Goal: Task Accomplishment & Management: Manage account settings

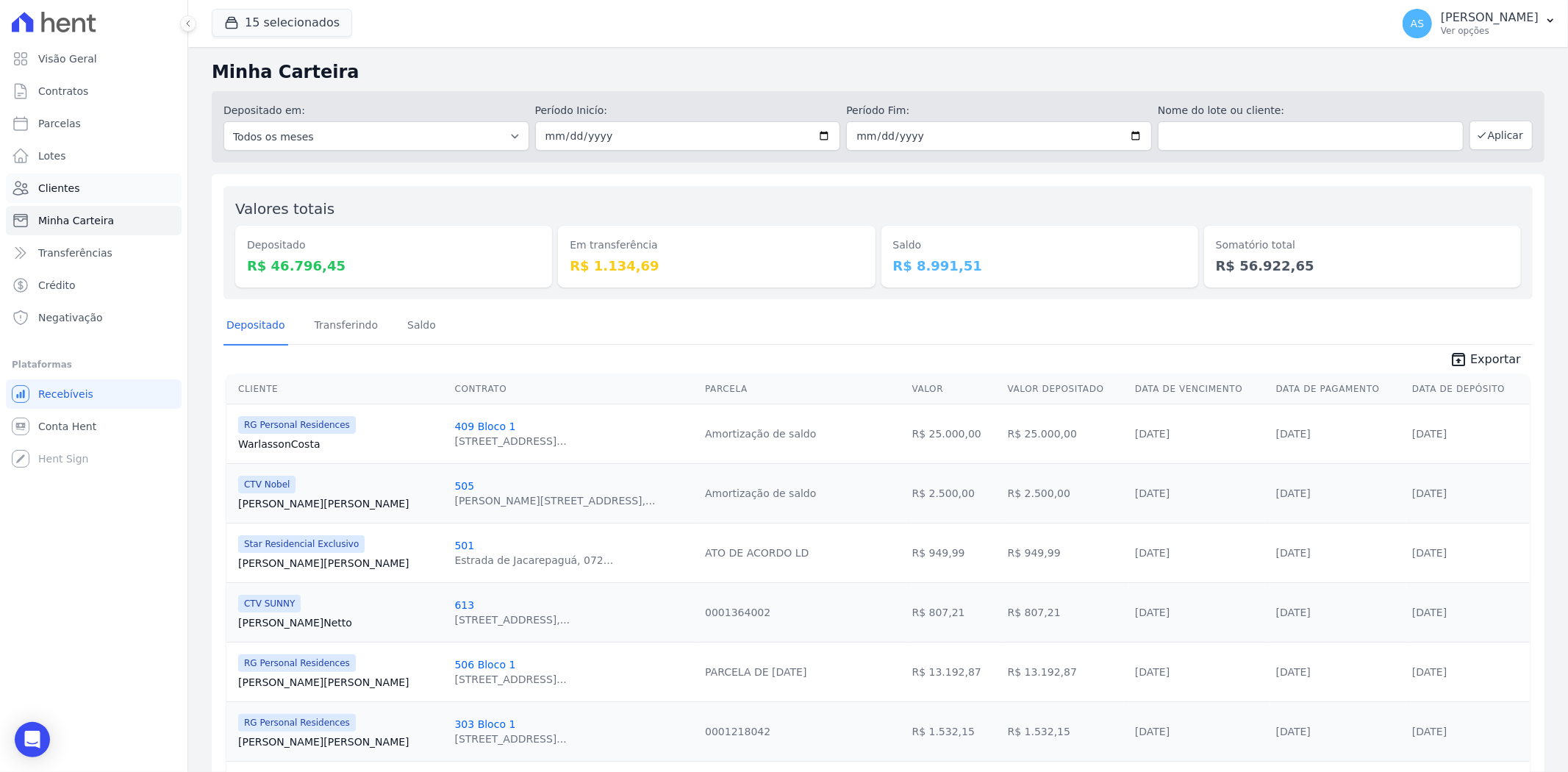
click at [48, 193] on span "Clientes" at bounding box center [59, 188] width 42 height 15
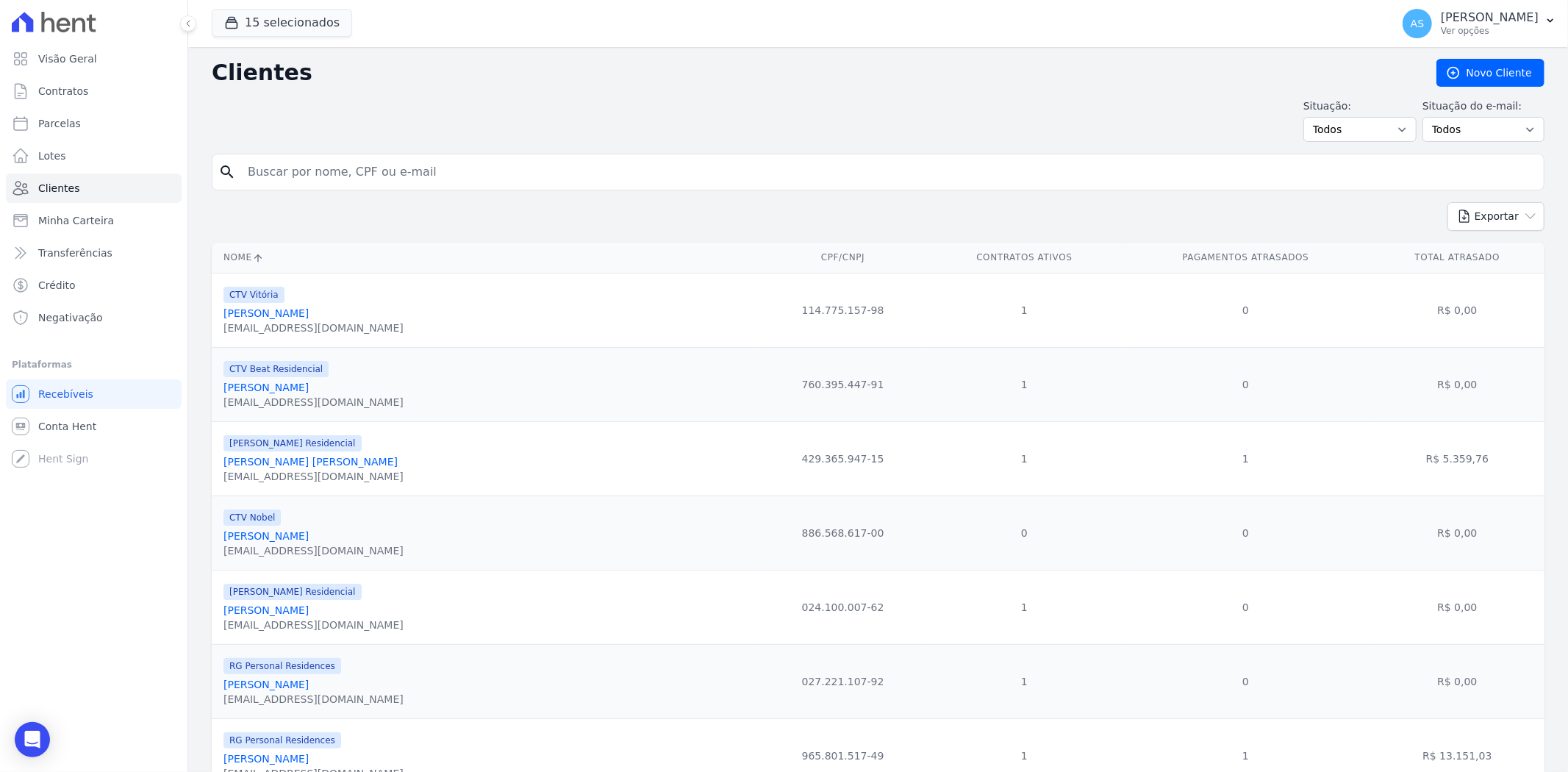
click at [280, 173] on input "search" at bounding box center [889, 171] width 1299 height 29
type input "cley"
click at [280, 173] on input "cley" at bounding box center [889, 171] width 1299 height 29
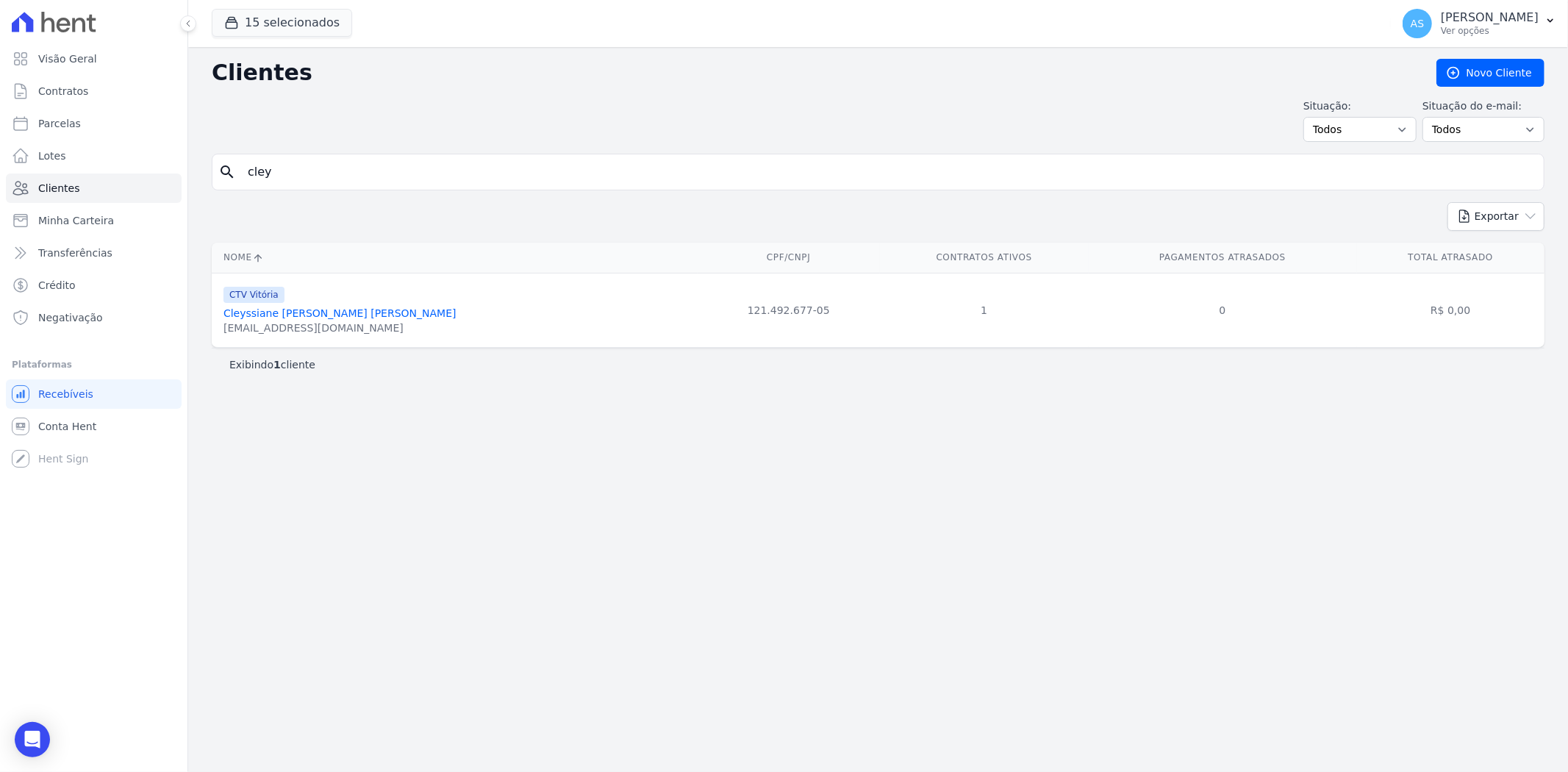
click at [282, 314] on link "Cleyssiane Oliveira Da Silva" at bounding box center [340, 313] width 233 height 12
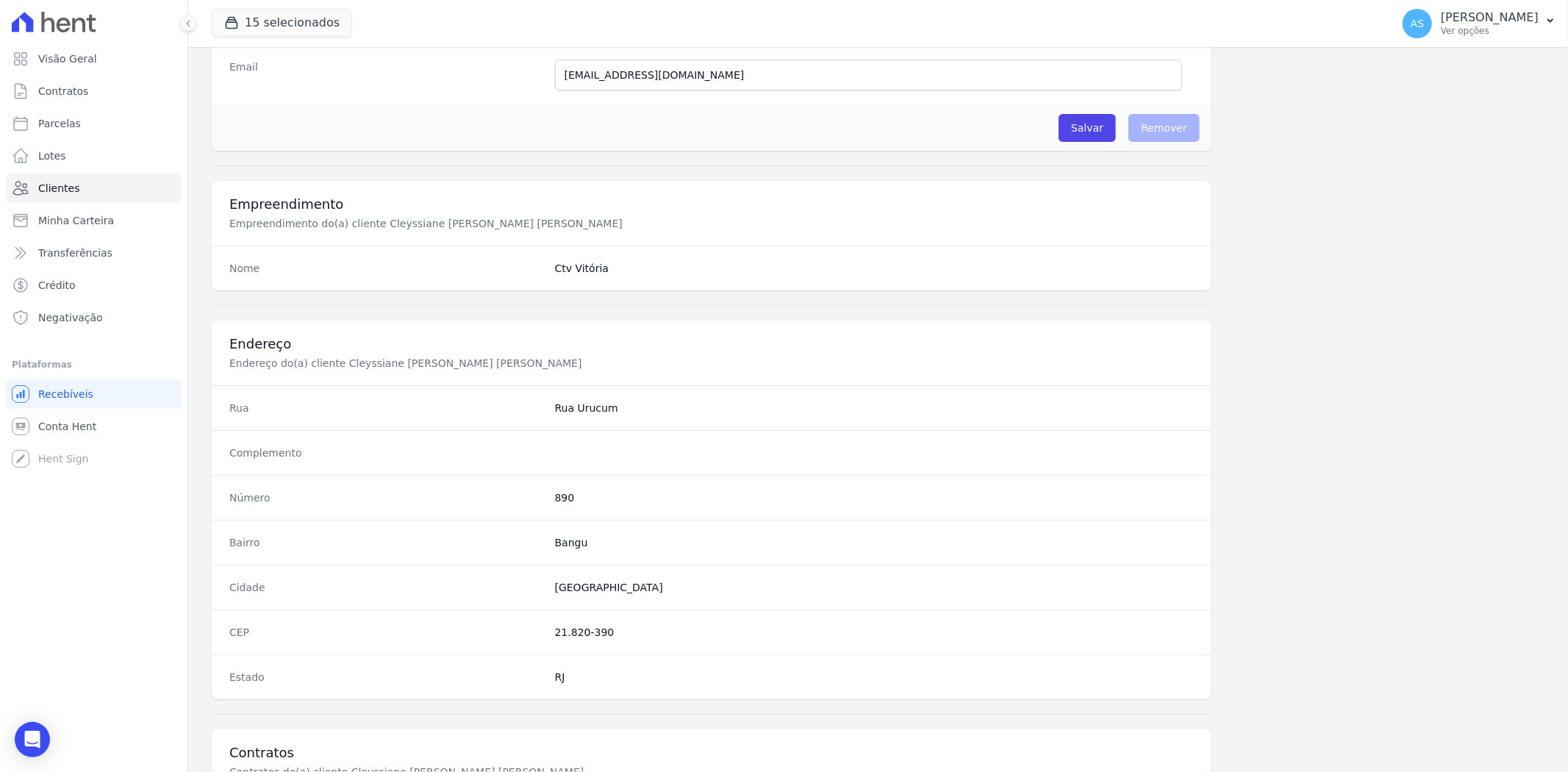
scroll to position [606, 0]
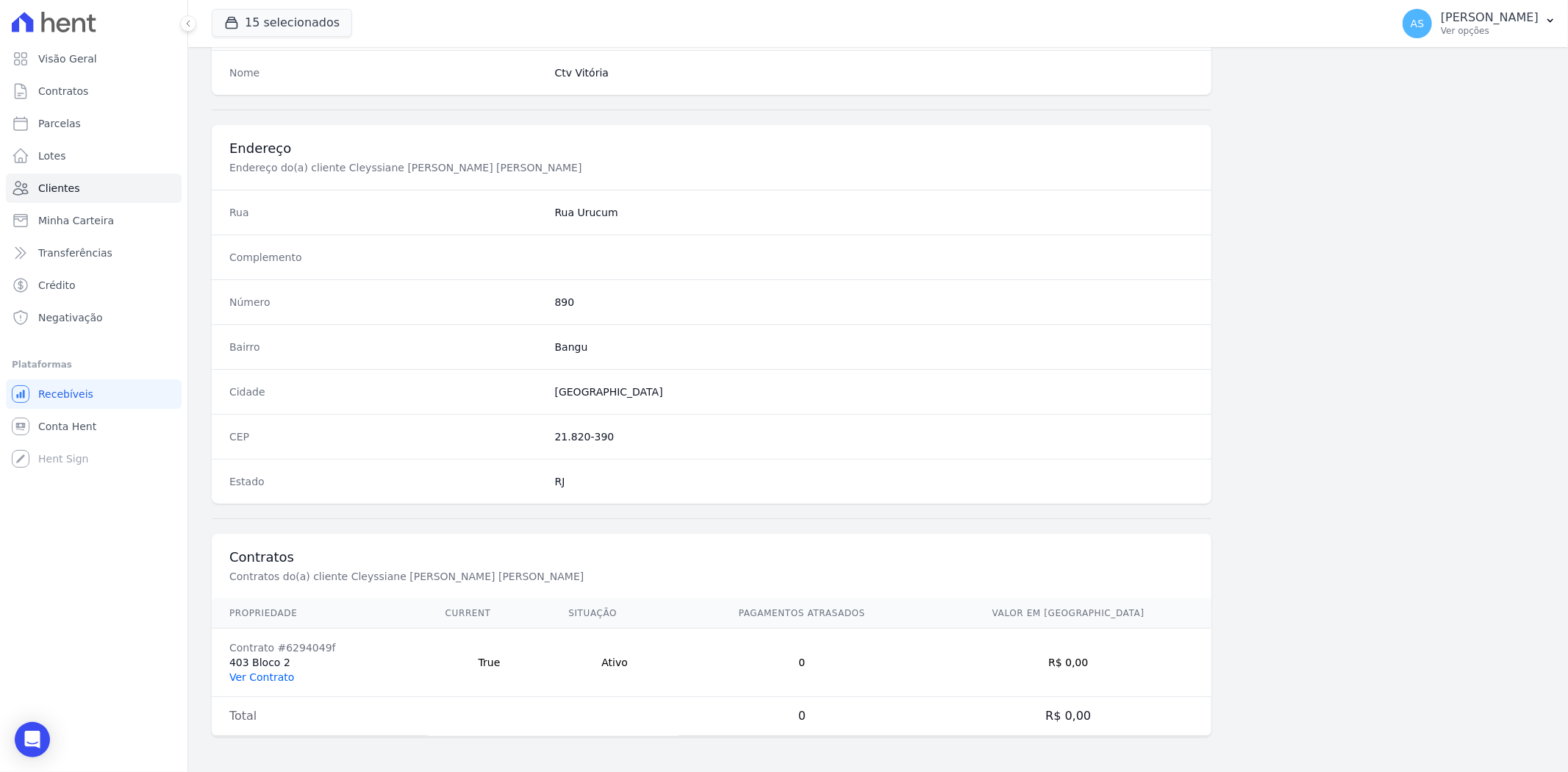
click at [271, 678] on link "Ver Contrato" at bounding box center [262, 677] width 65 height 12
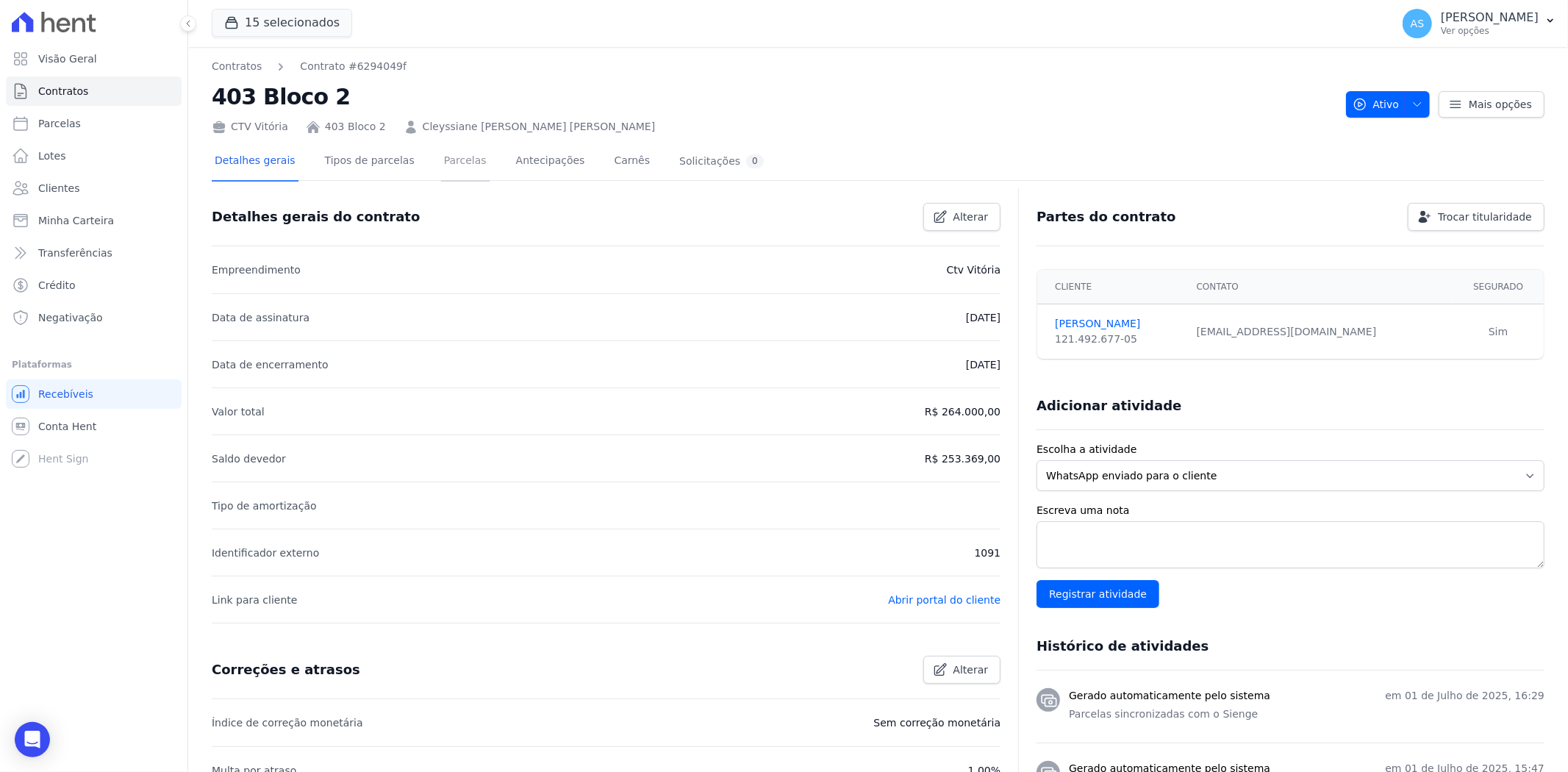
click at [450, 158] on link "Parcelas" at bounding box center [465, 162] width 48 height 39
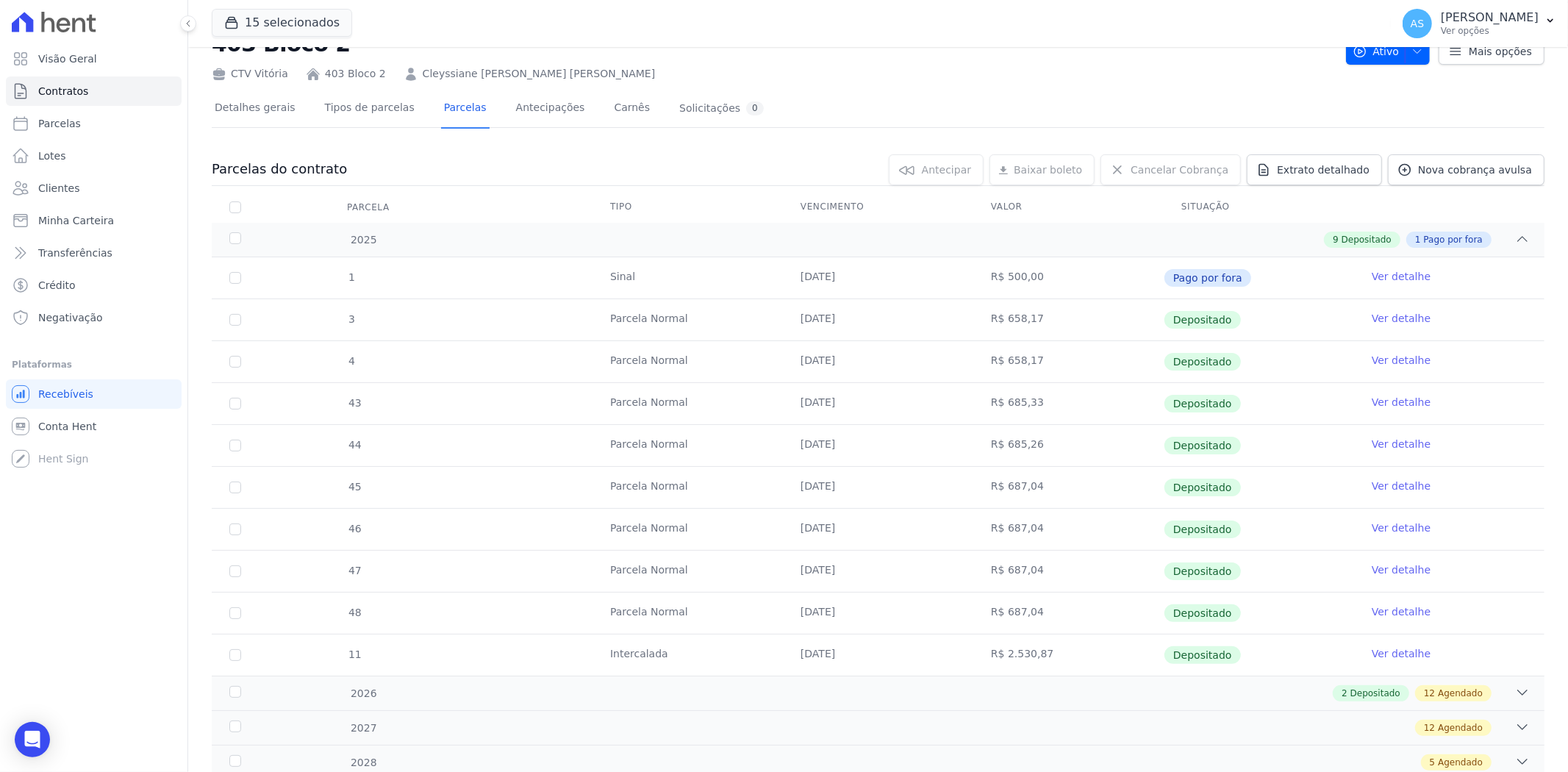
scroll to position [105, 0]
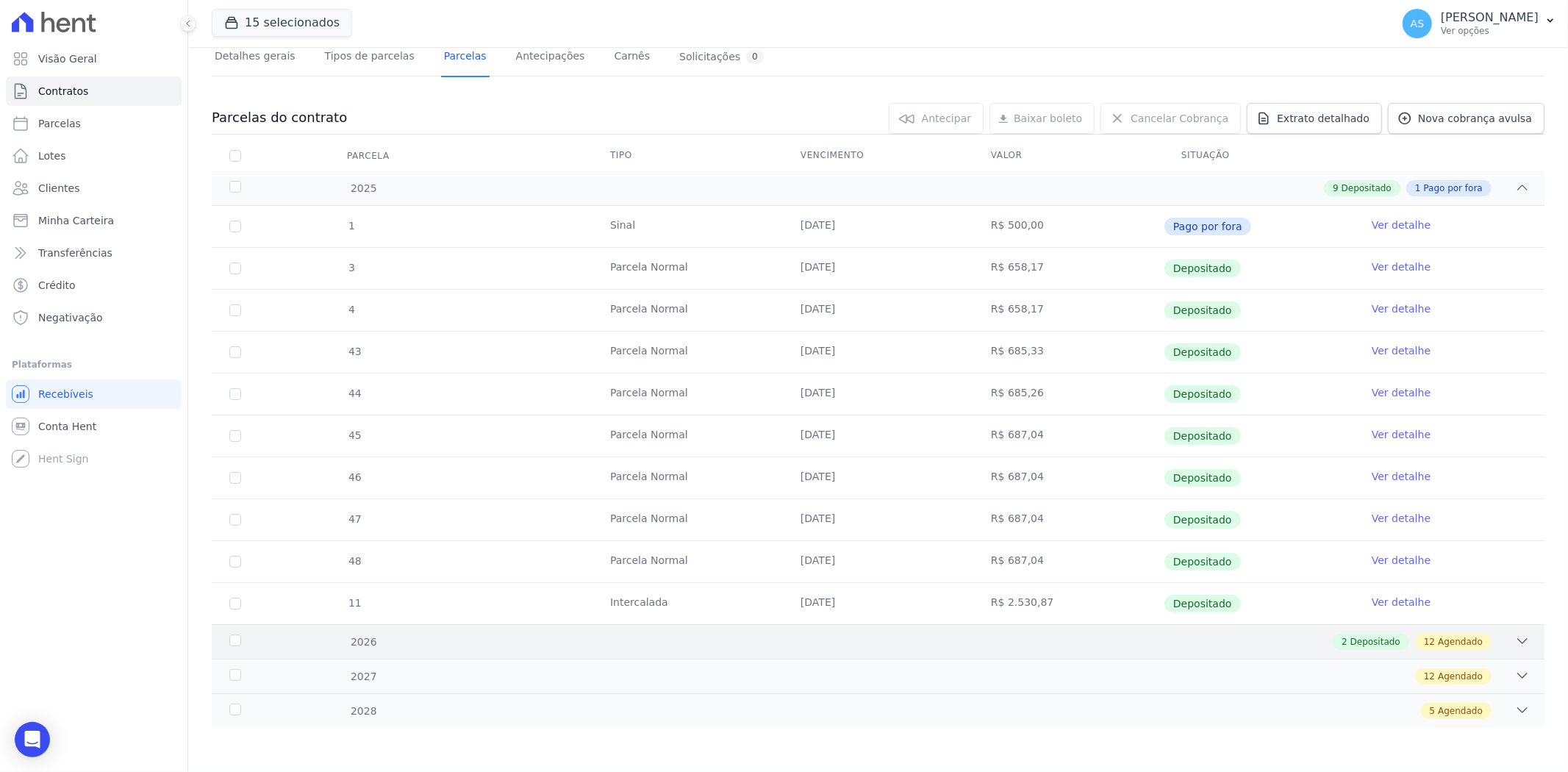
click at [1516, 644] on icon at bounding box center [1523, 641] width 15 height 15
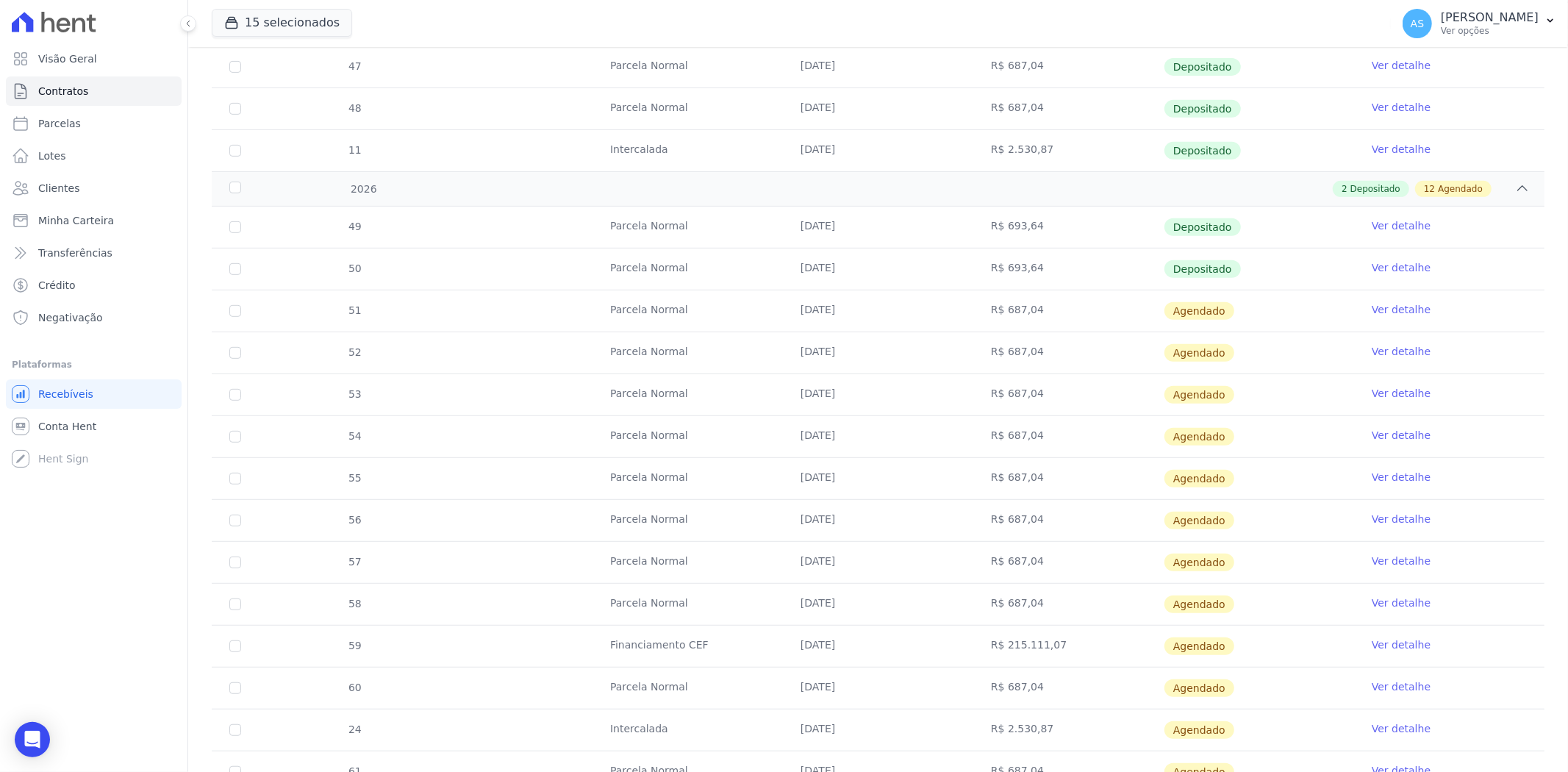
scroll to position [594, 0]
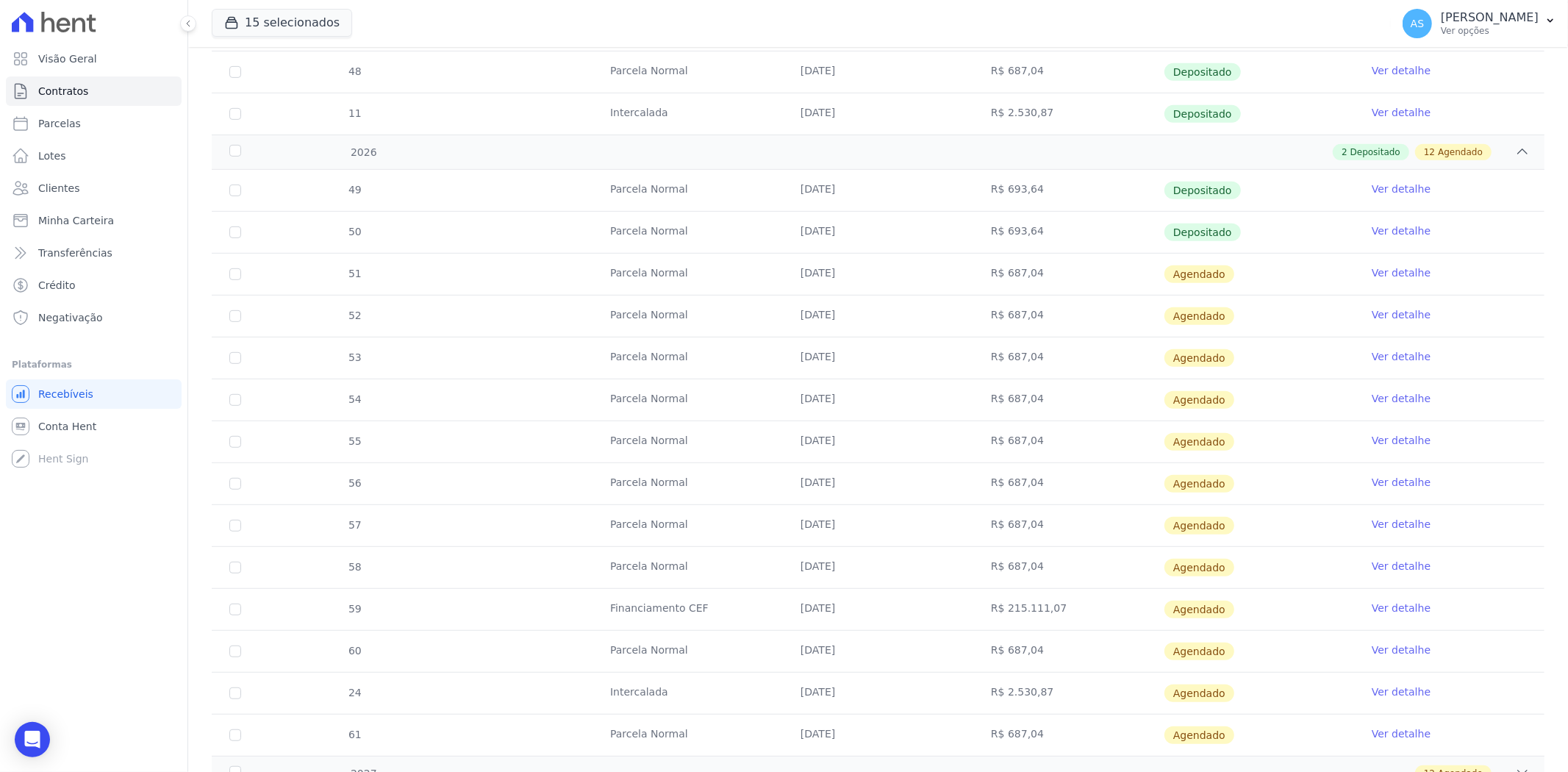
click at [1405, 272] on link "Ver detalhe" at bounding box center [1401, 273] width 59 height 15
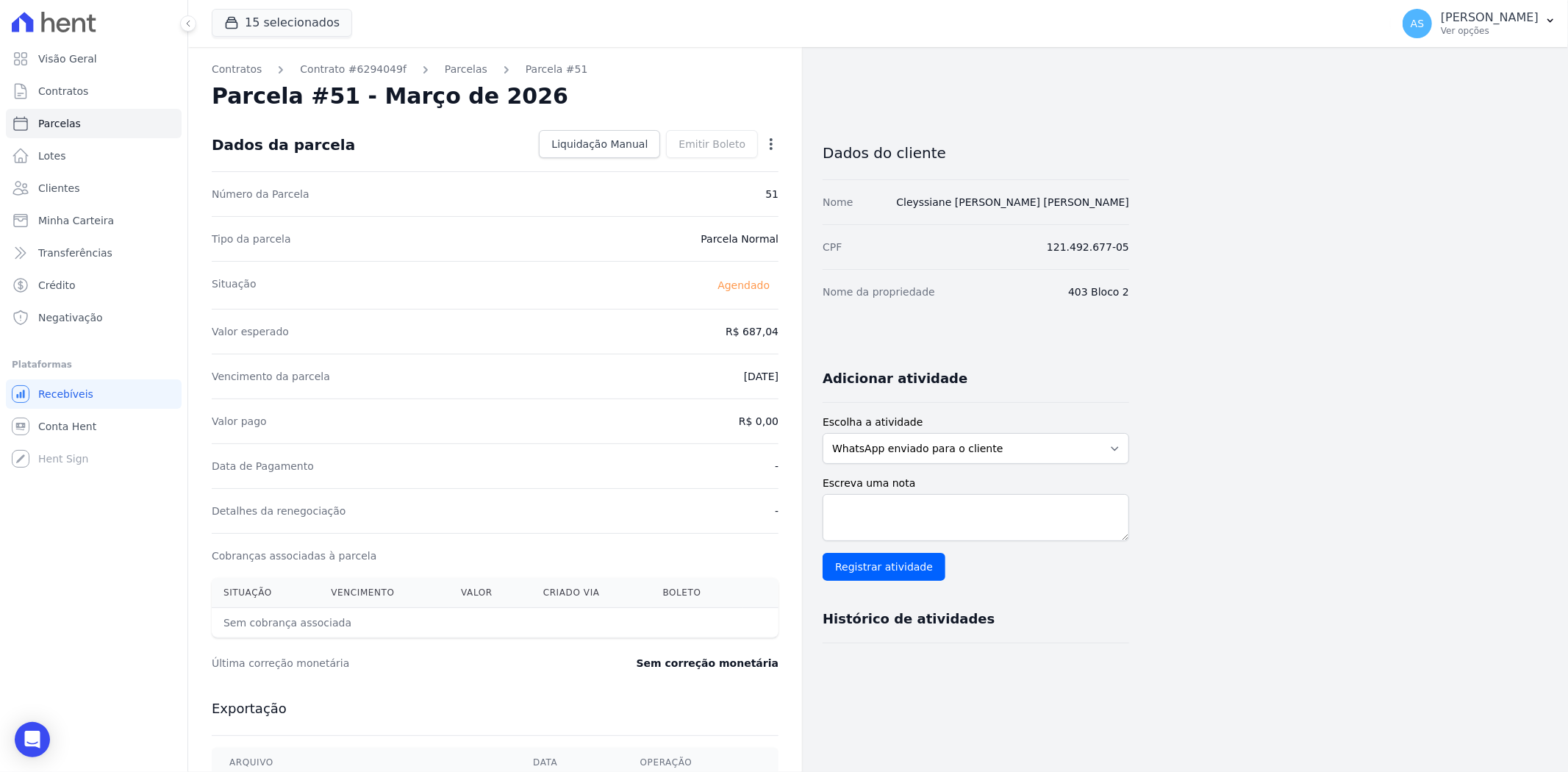
click at [768, 147] on icon "button" at bounding box center [772, 144] width 15 height 15
click at [679, 166] on link "Alterar" at bounding box center [708, 164] width 130 height 27
click at [662, 159] on link "Alterar" at bounding box center [708, 164] width 130 height 27
click at [684, 162] on link "Alterar" at bounding box center [708, 164] width 130 height 27
click at [667, 164] on link "Alterar" at bounding box center [708, 164] width 130 height 27
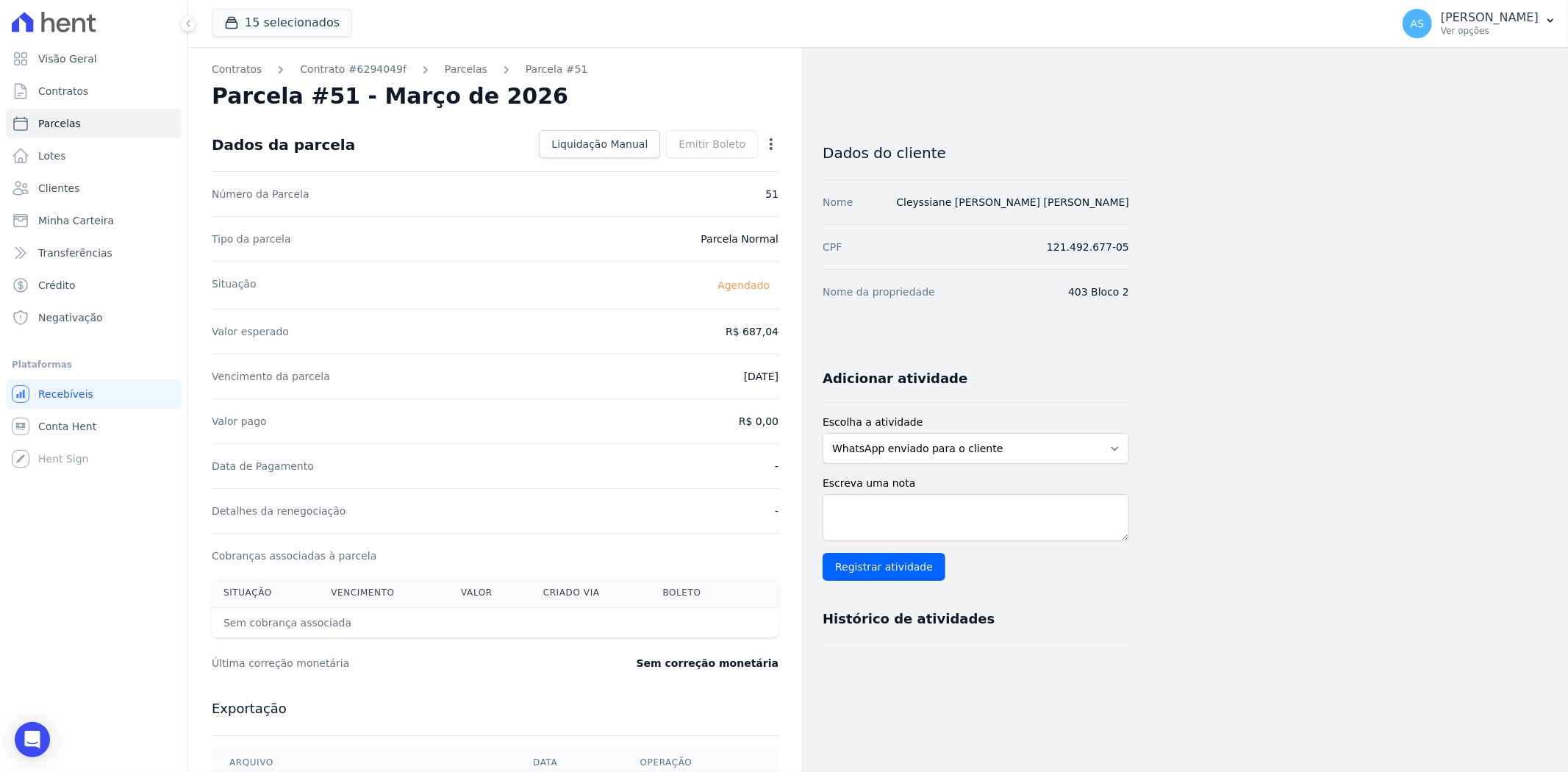
click at [775, 144] on icon "button" at bounding box center [772, 144] width 15 height 15
click at [659, 162] on link "Alterar" at bounding box center [708, 164] width 130 height 27
drag, startPoint x: 718, startPoint y: 335, endPoint x: 772, endPoint y: 336, distance: 54.0
click at [772, 336] on input "687.04" at bounding box center [708, 330] width 141 height 31
type input "693.64"
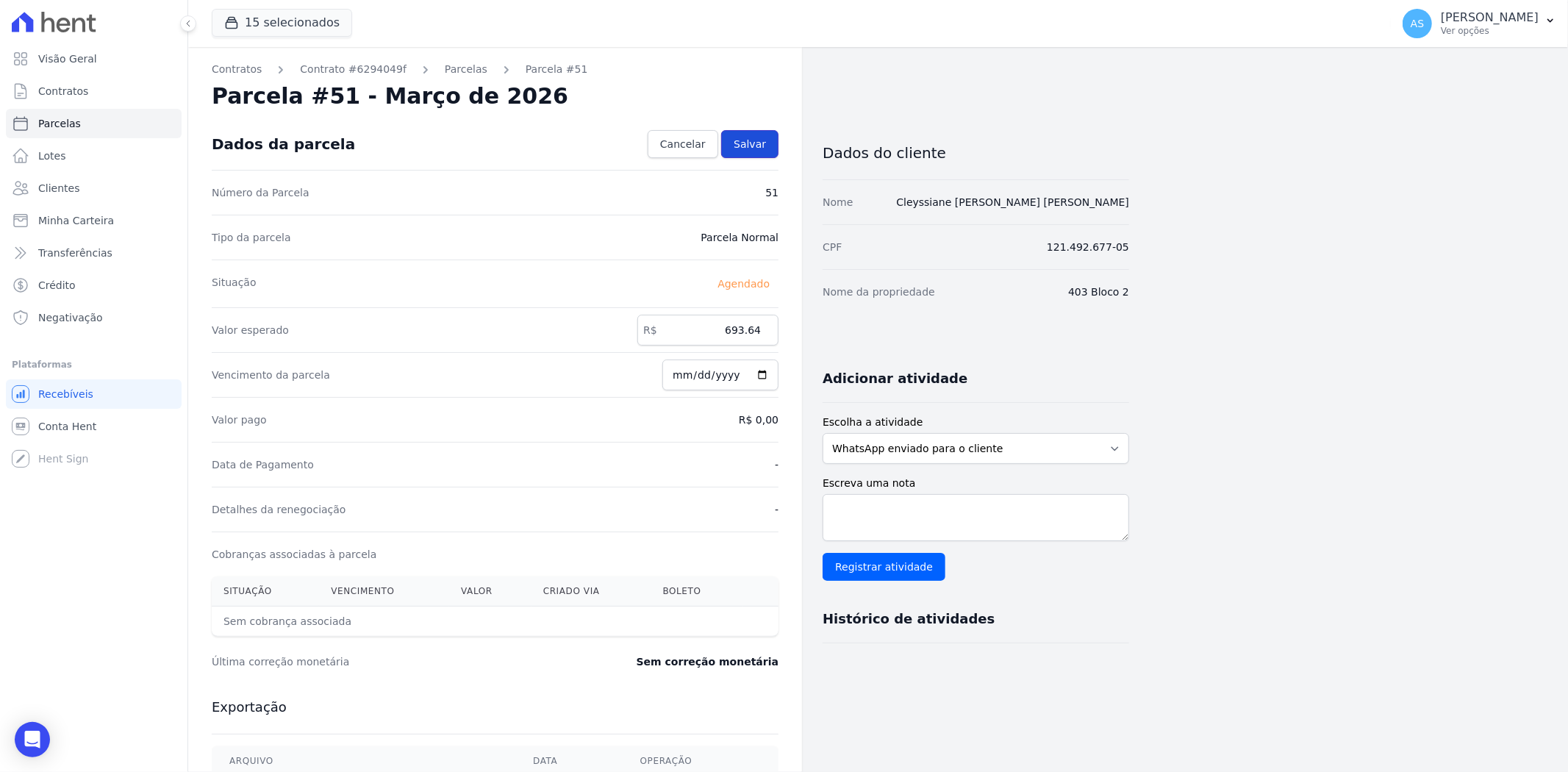
click at [751, 141] on span "Salvar" at bounding box center [750, 144] width 32 height 15
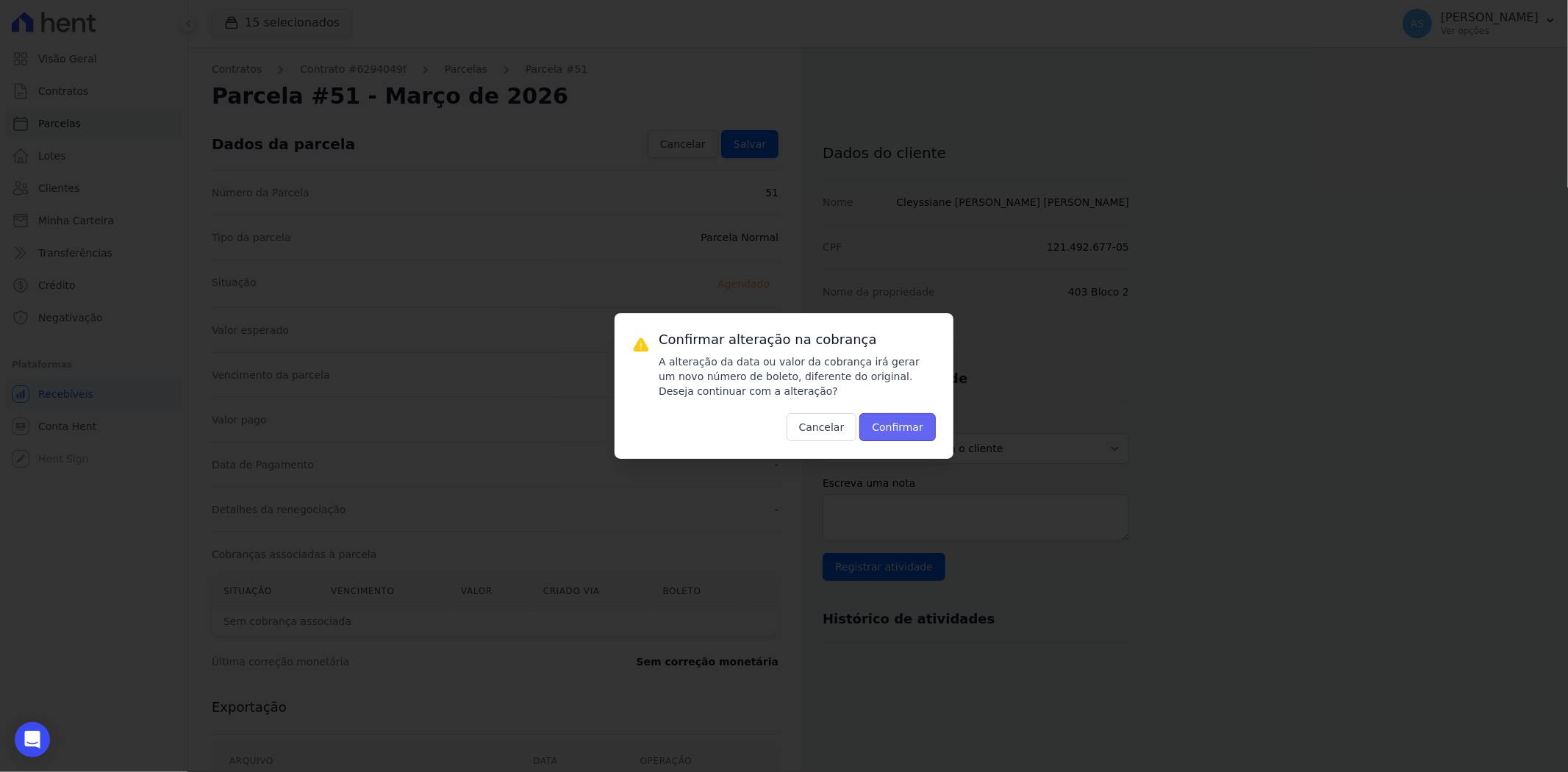
click at [908, 438] on button "Confirmar" at bounding box center [898, 428] width 76 height 28
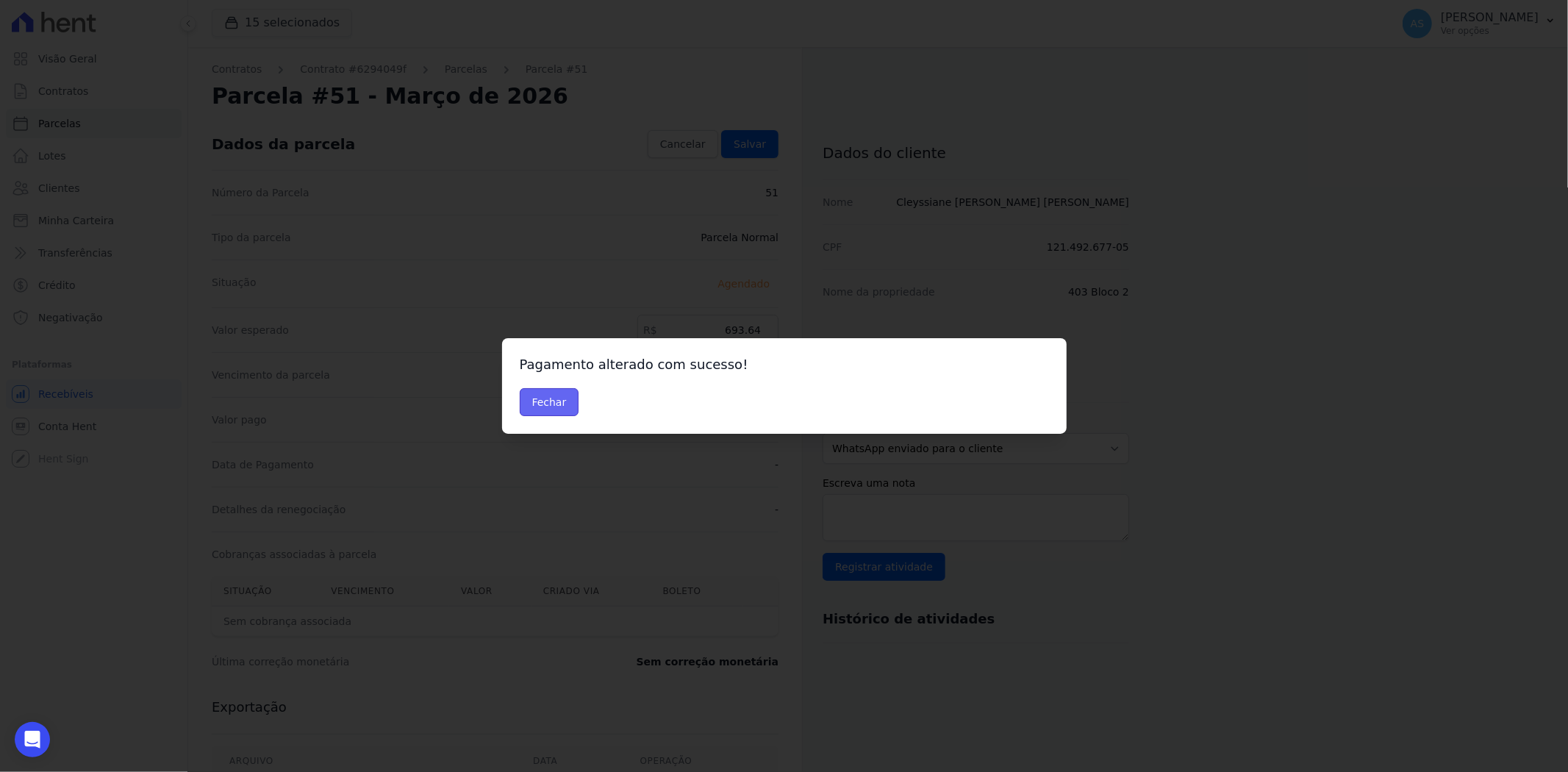
click at [531, 402] on button "Fechar" at bounding box center [550, 402] width 60 height 28
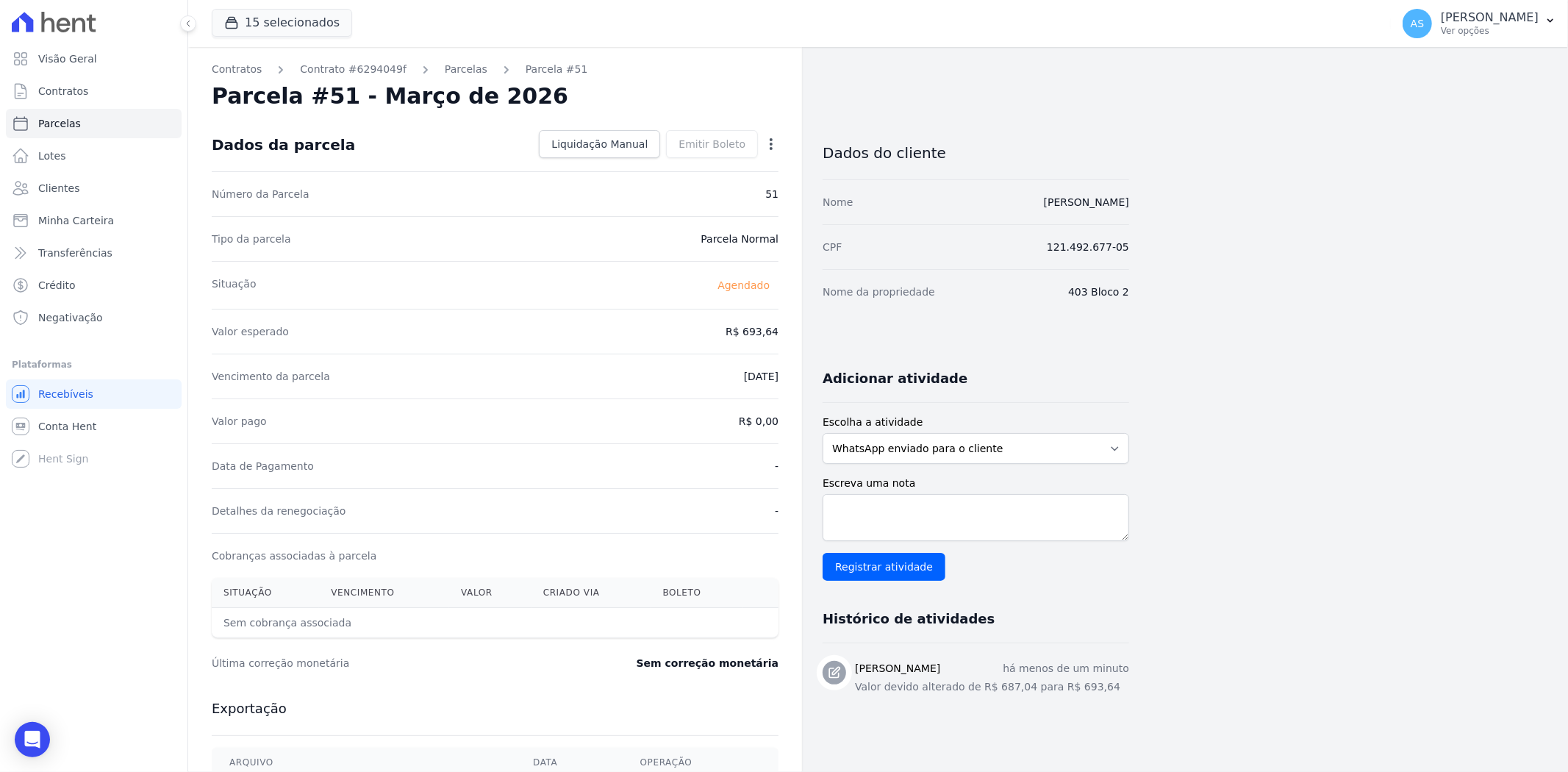
click at [768, 142] on icon "button" at bounding box center [772, 144] width 15 height 15
click at [658, 192] on link "Antecipar" at bounding box center [708, 190] width 130 height 27
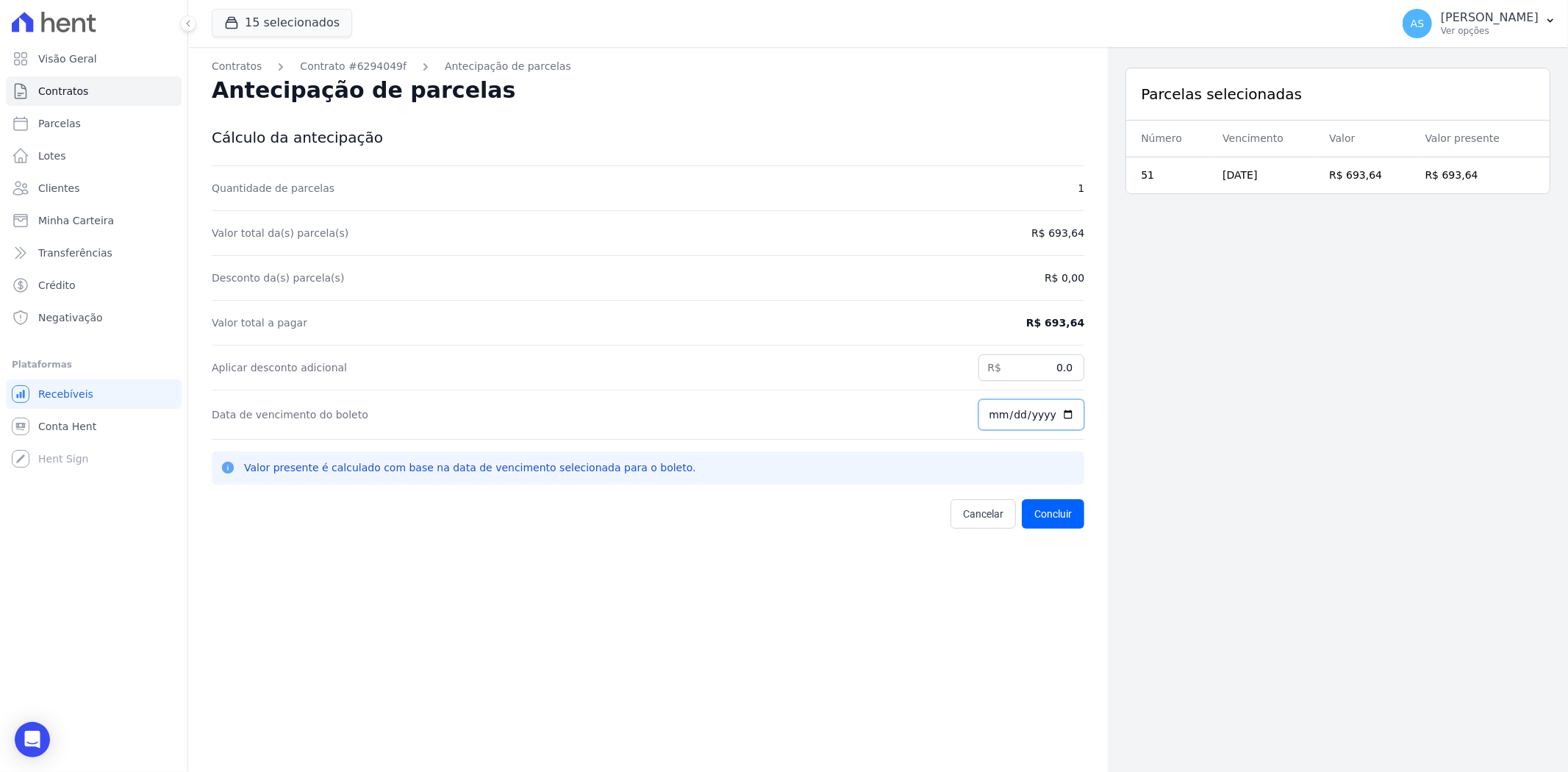
click at [1056, 415] on input "[DATE]" at bounding box center [1031, 414] width 105 height 31
type input "2025-08-29"
click at [1040, 512] on button "Concluir" at bounding box center [1053, 513] width 62 height 29
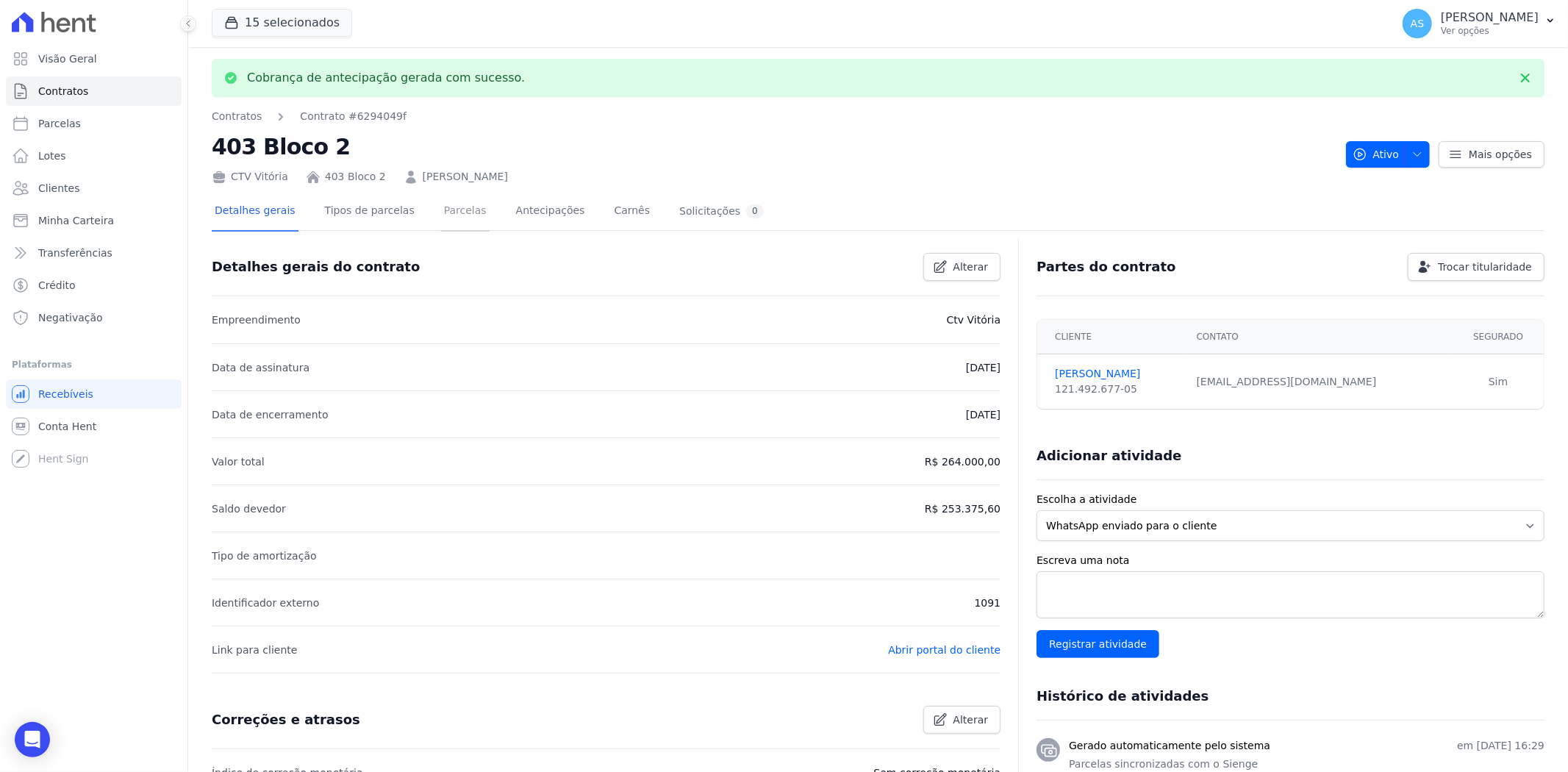
click at [442, 208] on link "Parcelas" at bounding box center [465, 212] width 48 height 39
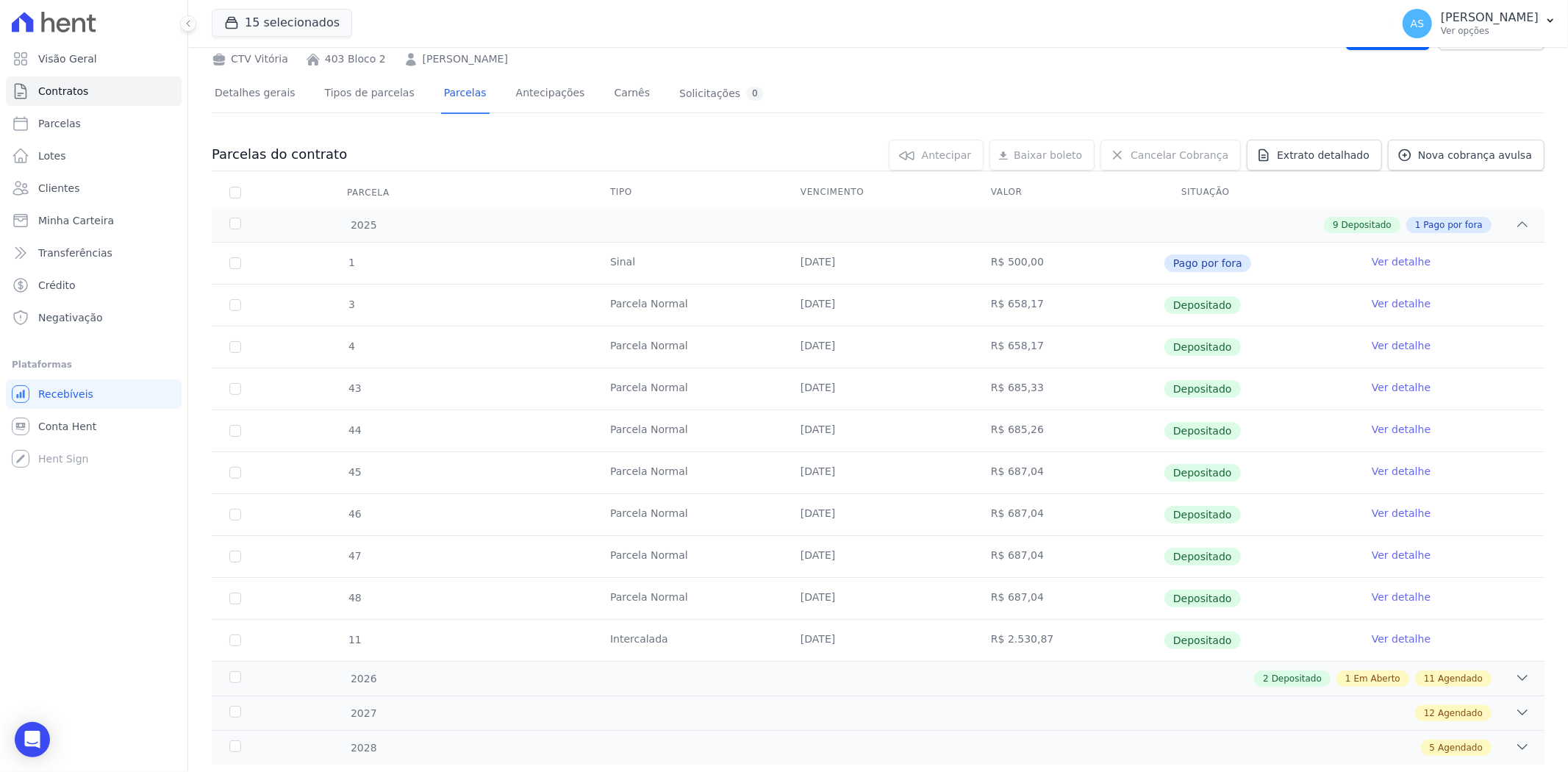
scroll to position [105, 0]
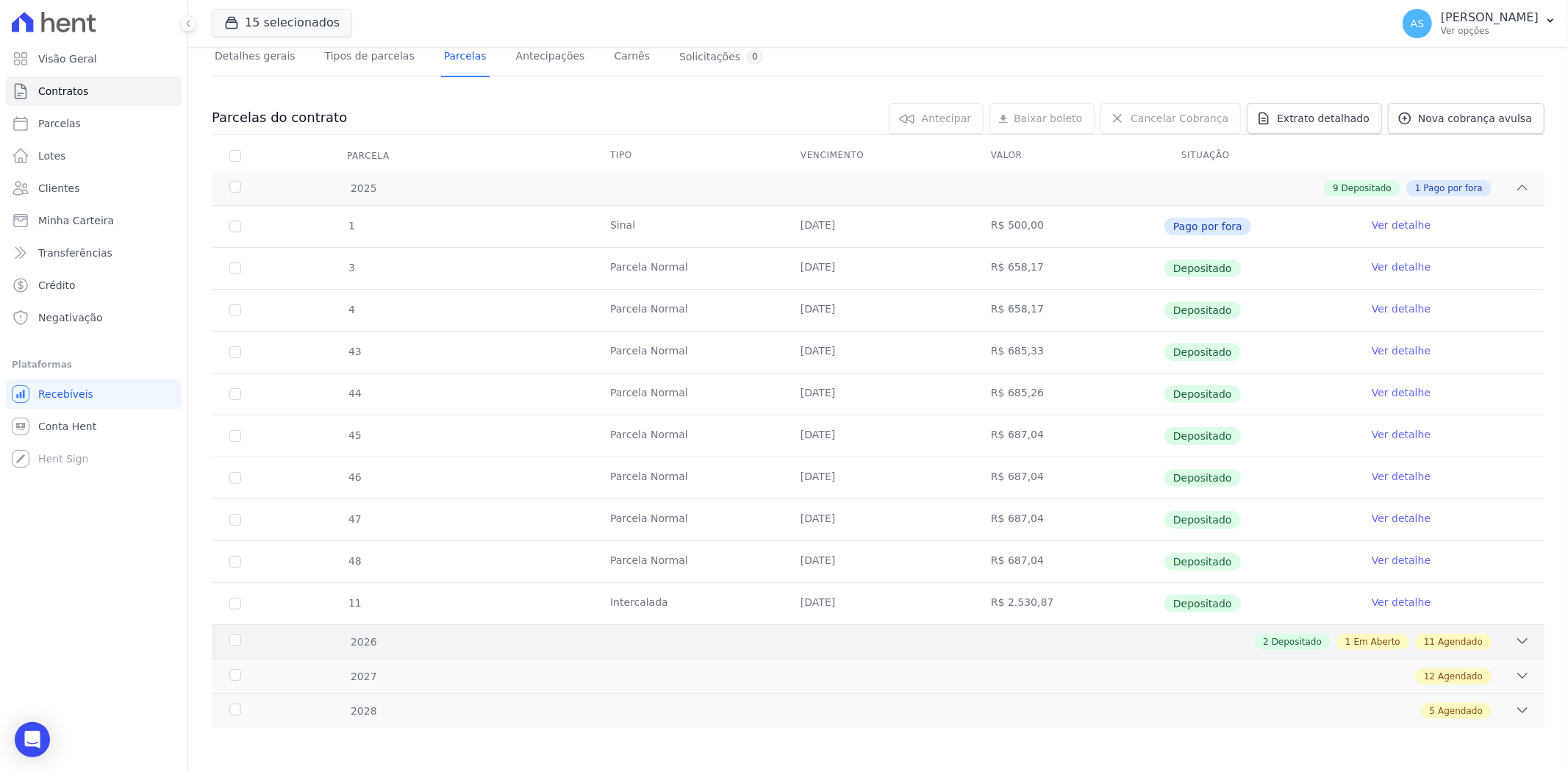
click at [1517, 638] on icon at bounding box center [1523, 641] width 15 height 15
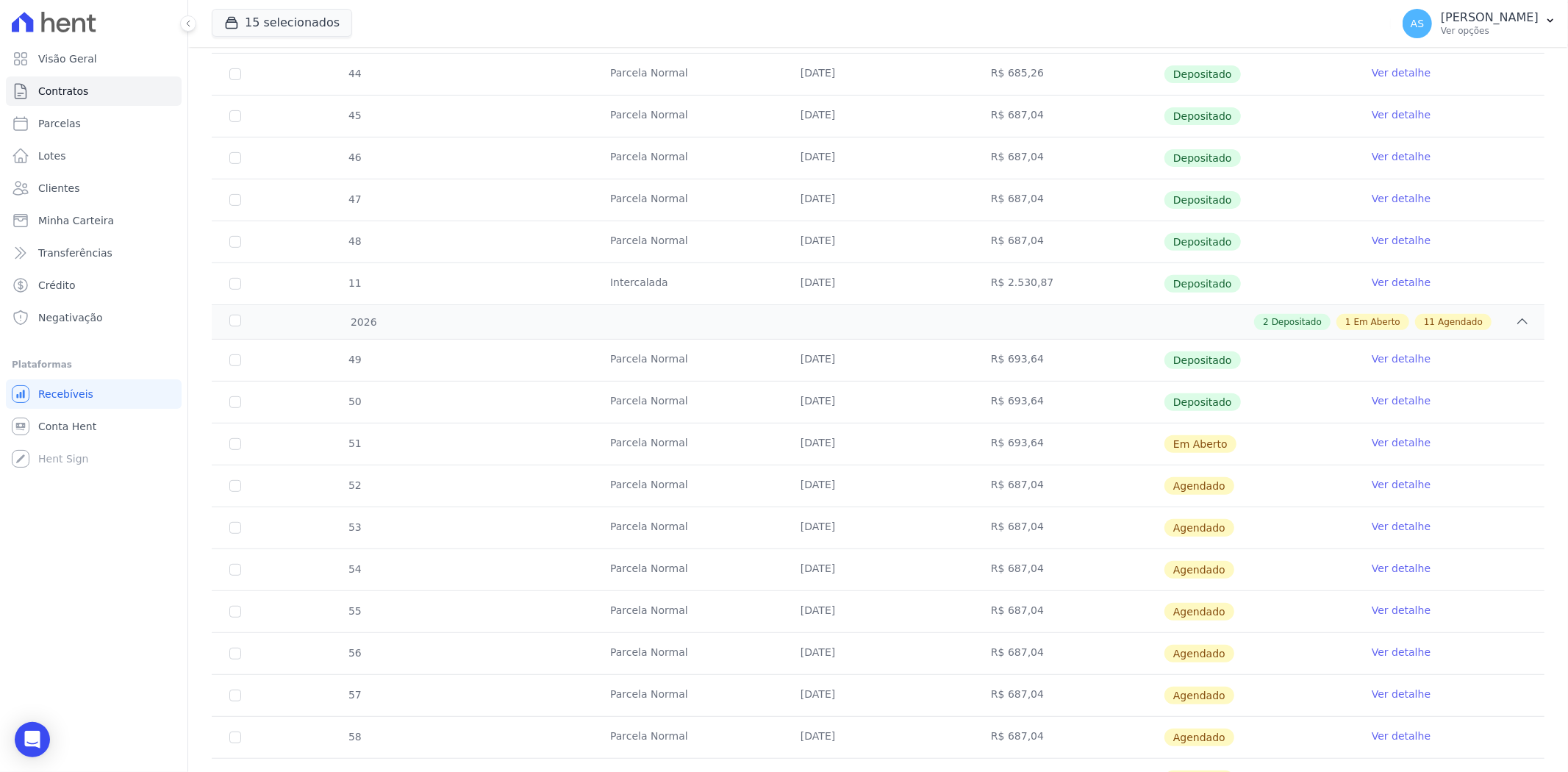
scroll to position [431, 0]
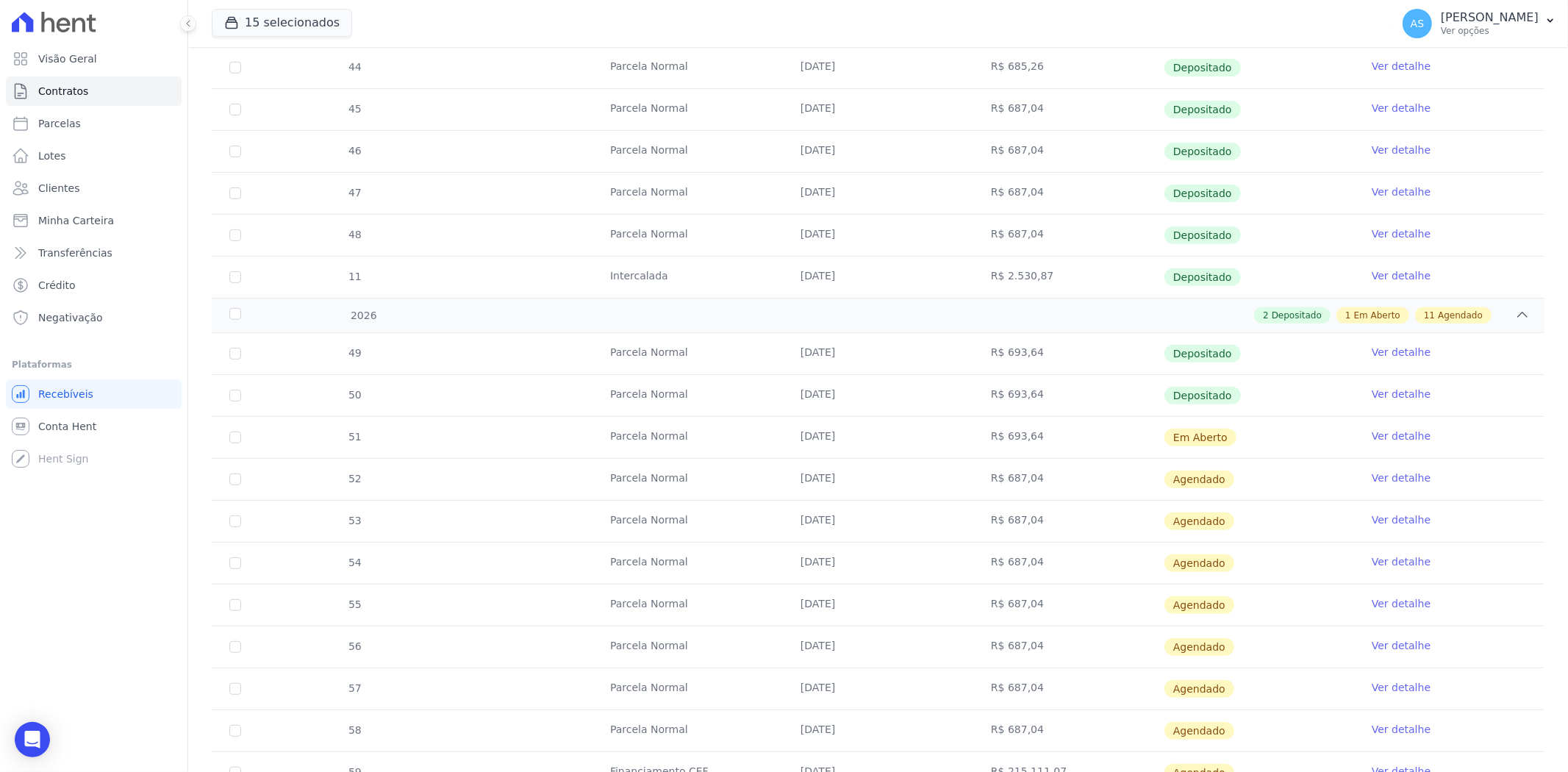
click at [1372, 437] on link "Ver detalhe" at bounding box center [1401, 436] width 59 height 15
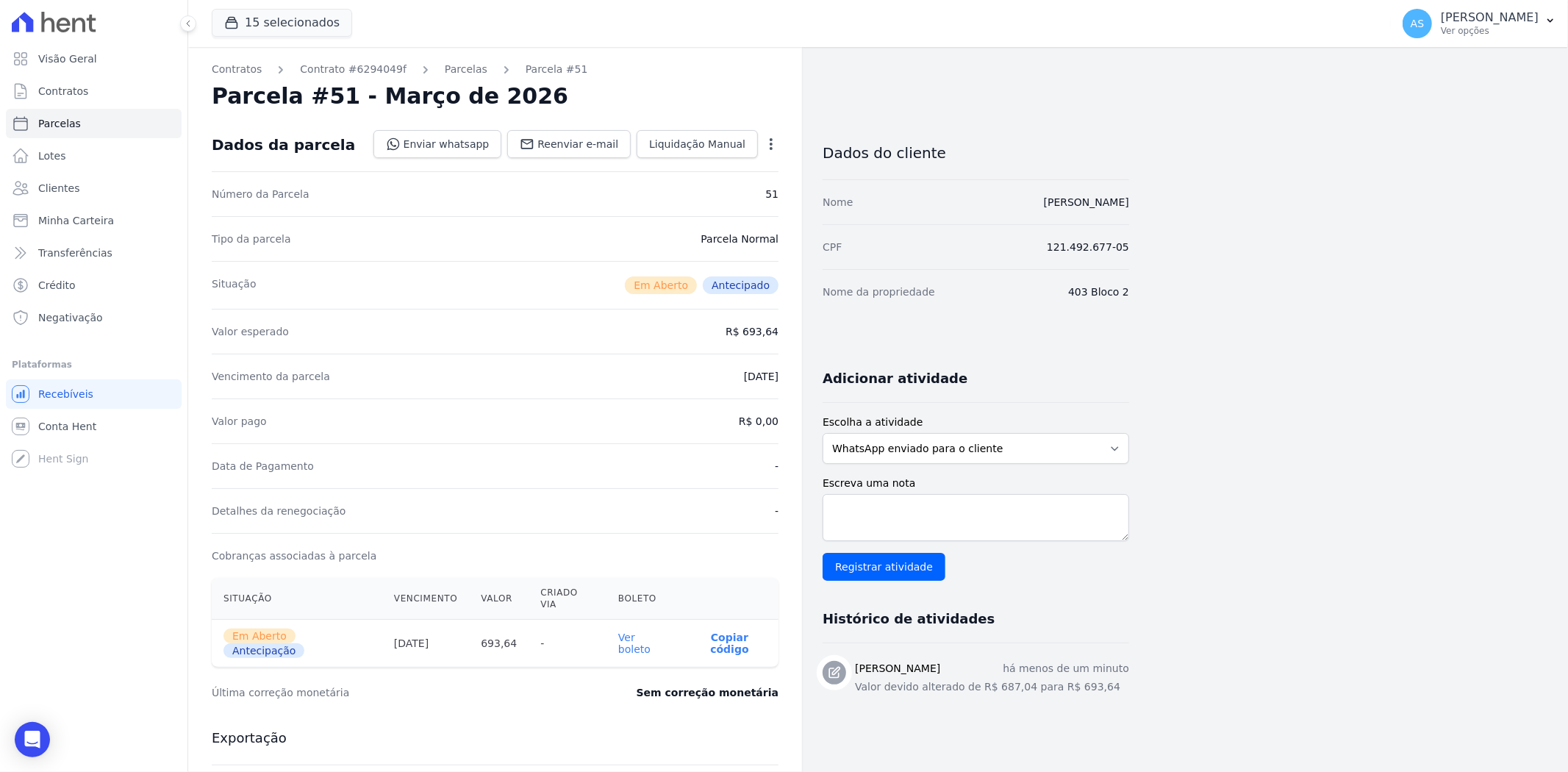
click at [649, 631] on link "Ver boleto" at bounding box center [635, 643] width 32 height 23
click at [445, 67] on link "Parcelas" at bounding box center [466, 69] width 42 height 16
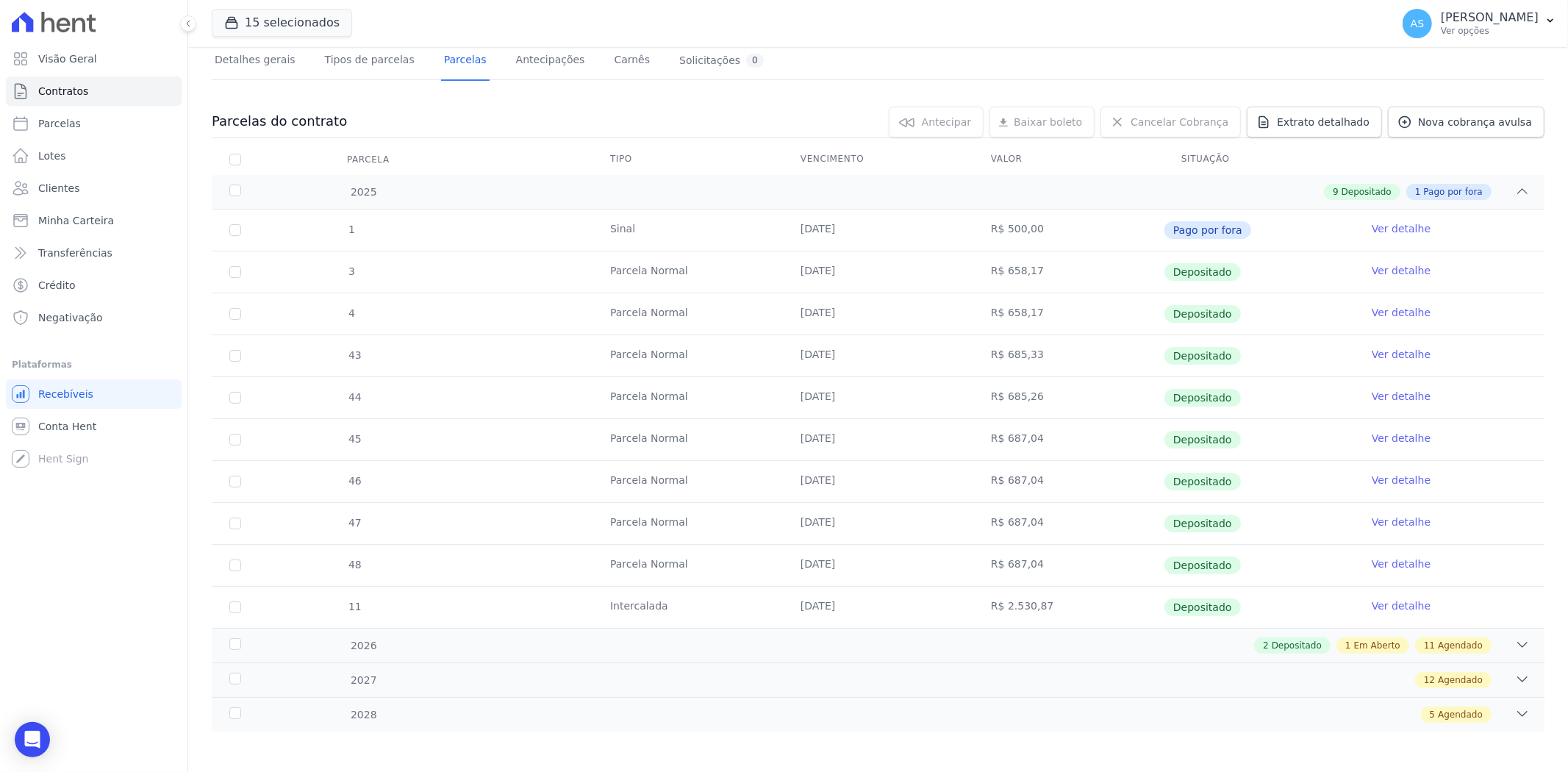
scroll to position [105, 0]
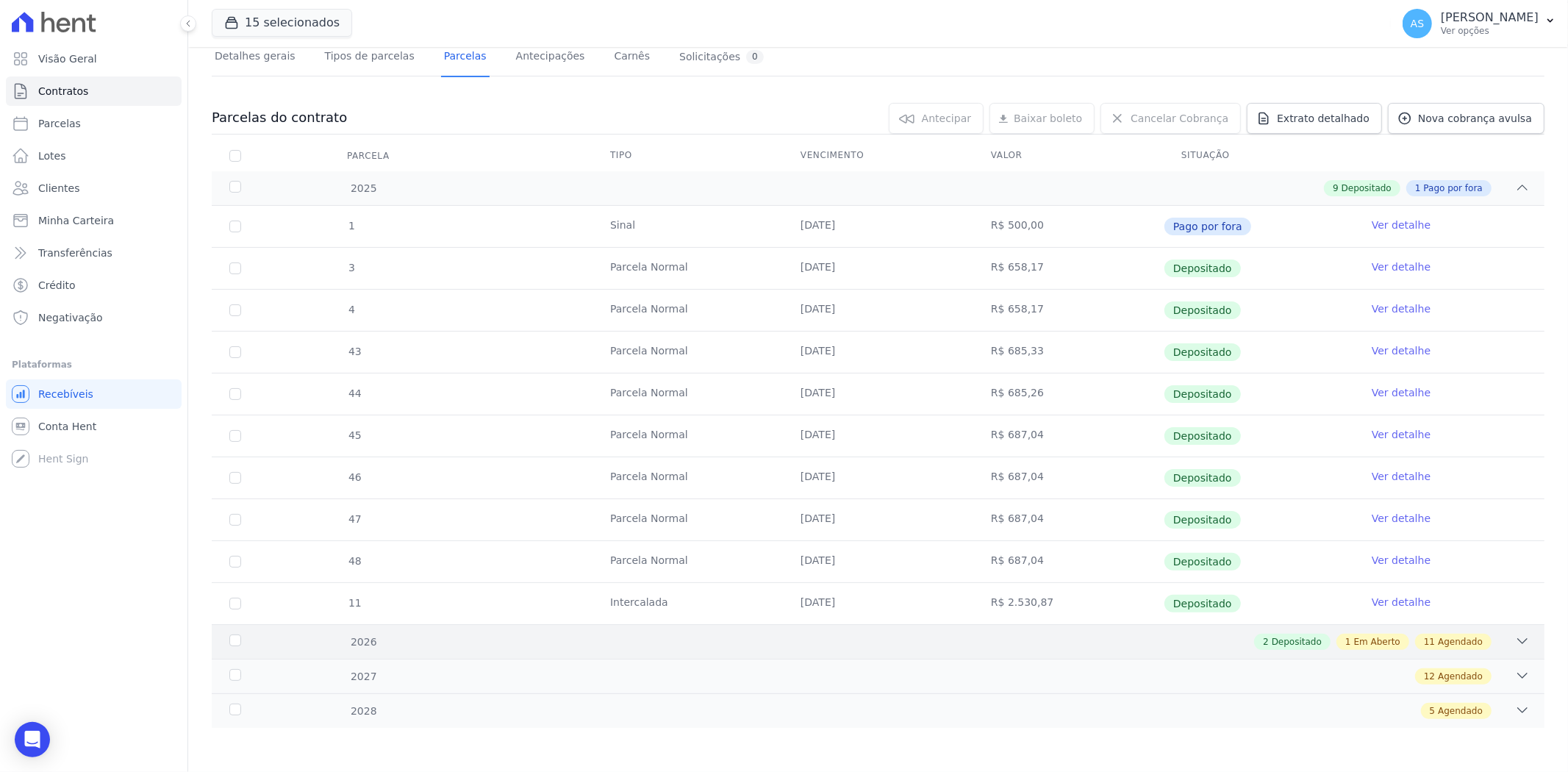
click at [1516, 637] on icon at bounding box center [1523, 641] width 15 height 15
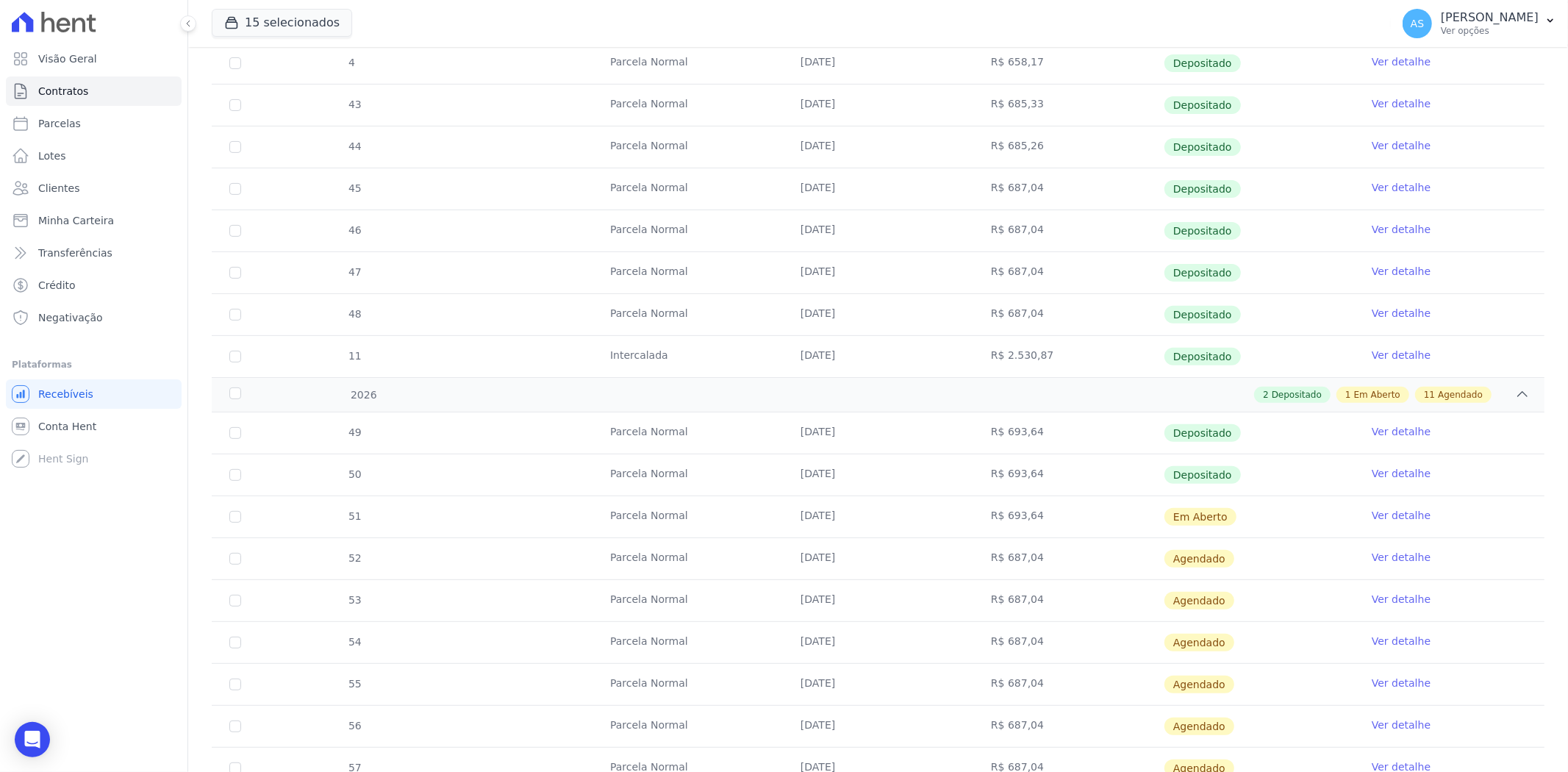
scroll to position [431, 0]
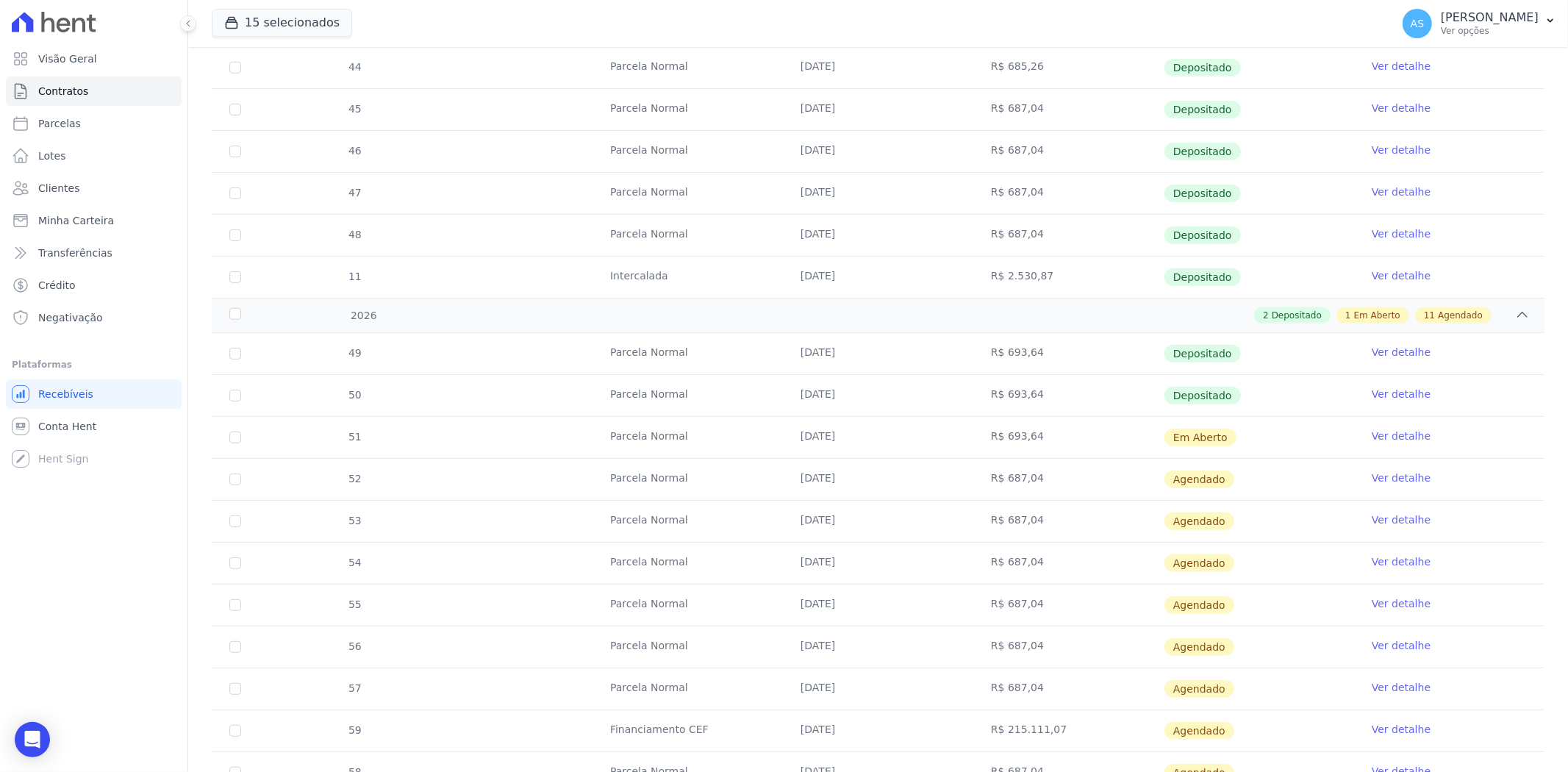
click at [1383, 479] on link "Ver detalhe" at bounding box center [1401, 478] width 59 height 15
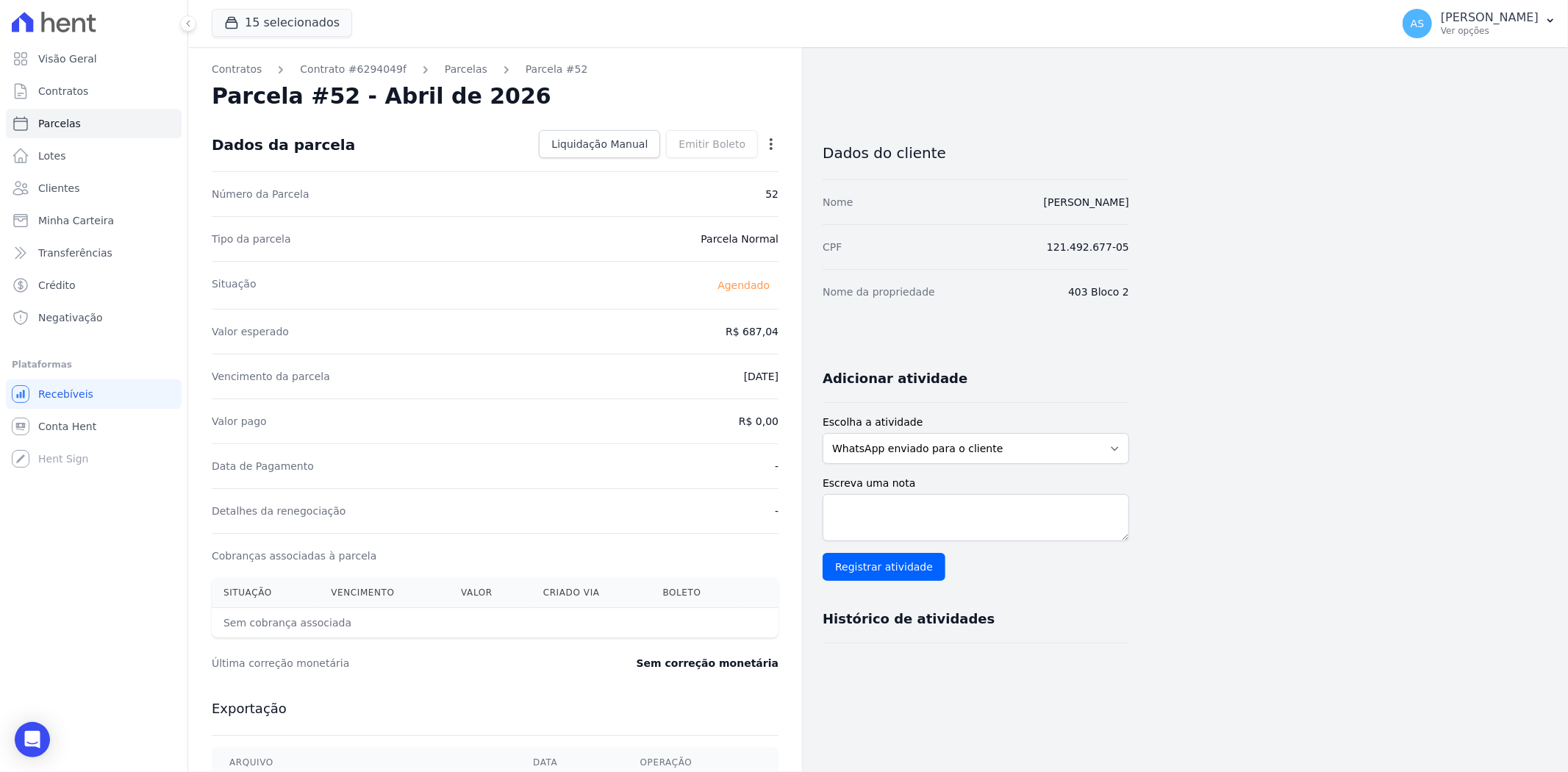
click at [771, 141] on icon "button" at bounding box center [772, 144] width 15 height 15
click at [670, 164] on link "Alterar" at bounding box center [708, 164] width 130 height 27
drag, startPoint x: 726, startPoint y: 331, endPoint x: 787, endPoint y: 336, distance: 61.2
click at [787, 336] on div "Contratos Contrato #6294049f Parcelas Parcela #52 Parcela #52 - Abril de 2026 C…" at bounding box center [495, 519] width 614 height 944
type input "693.64"
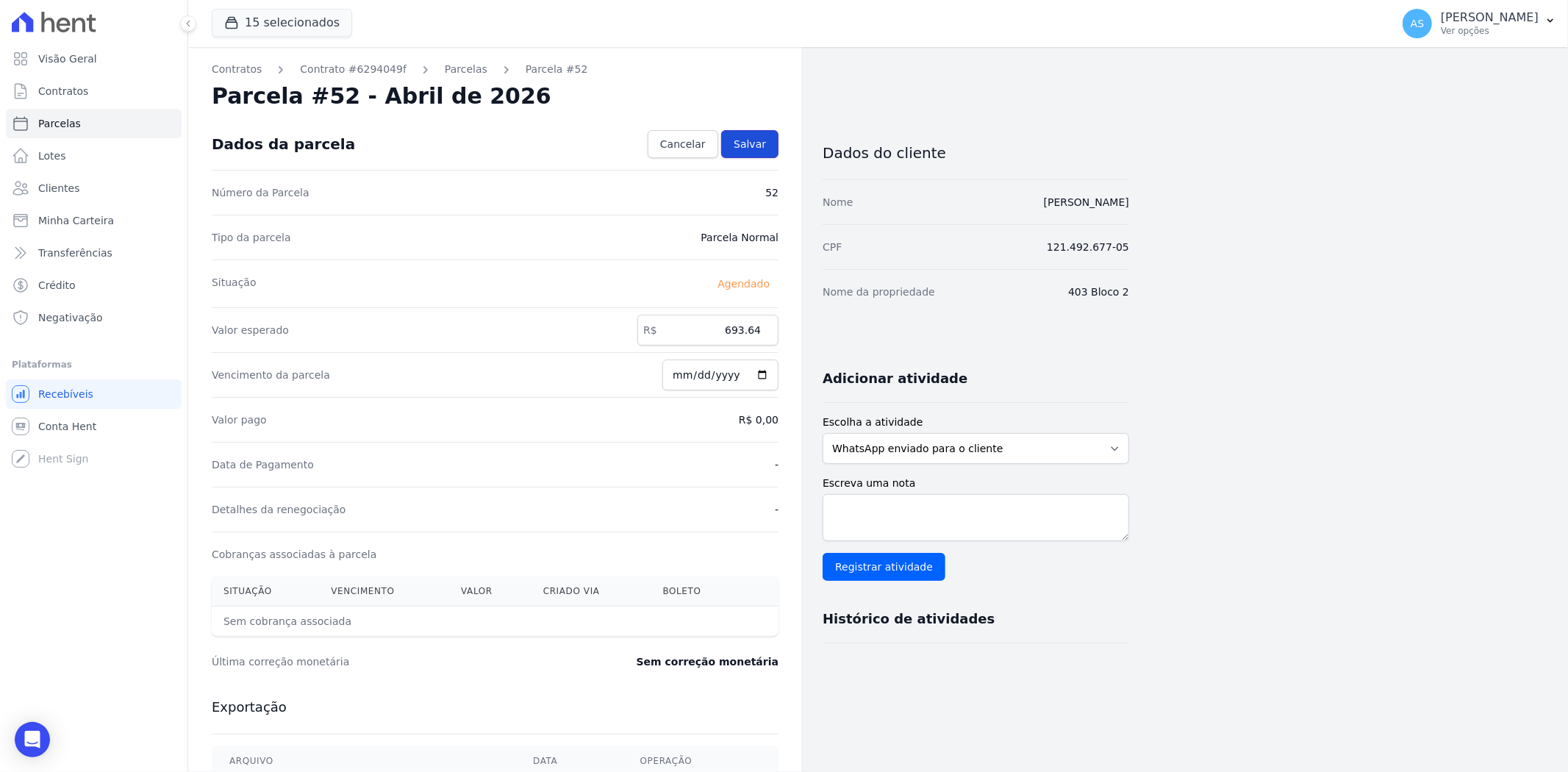
click at [744, 138] on span "Salvar" at bounding box center [750, 144] width 32 height 15
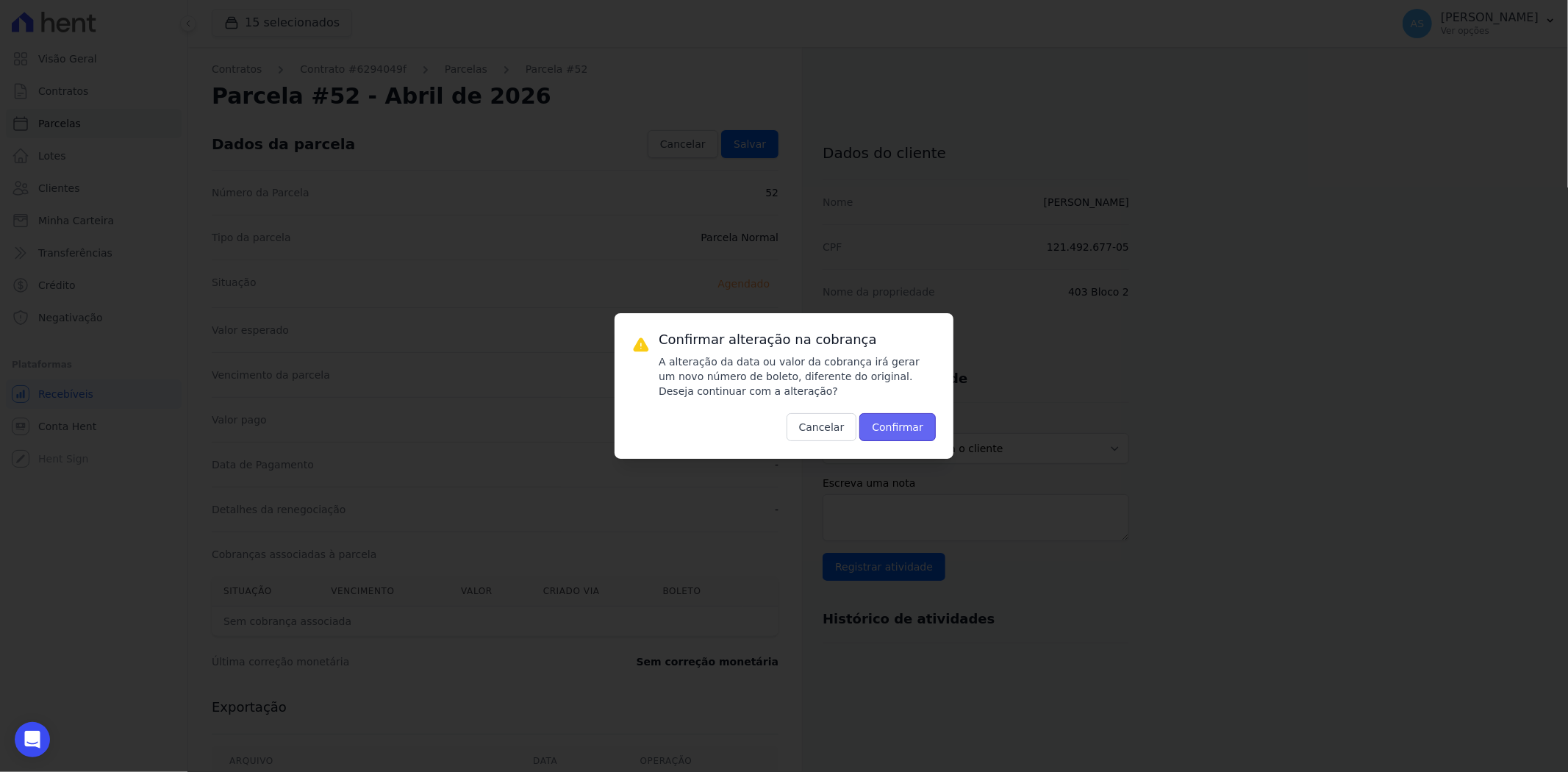
click at [905, 422] on button "Confirmar" at bounding box center [898, 428] width 76 height 28
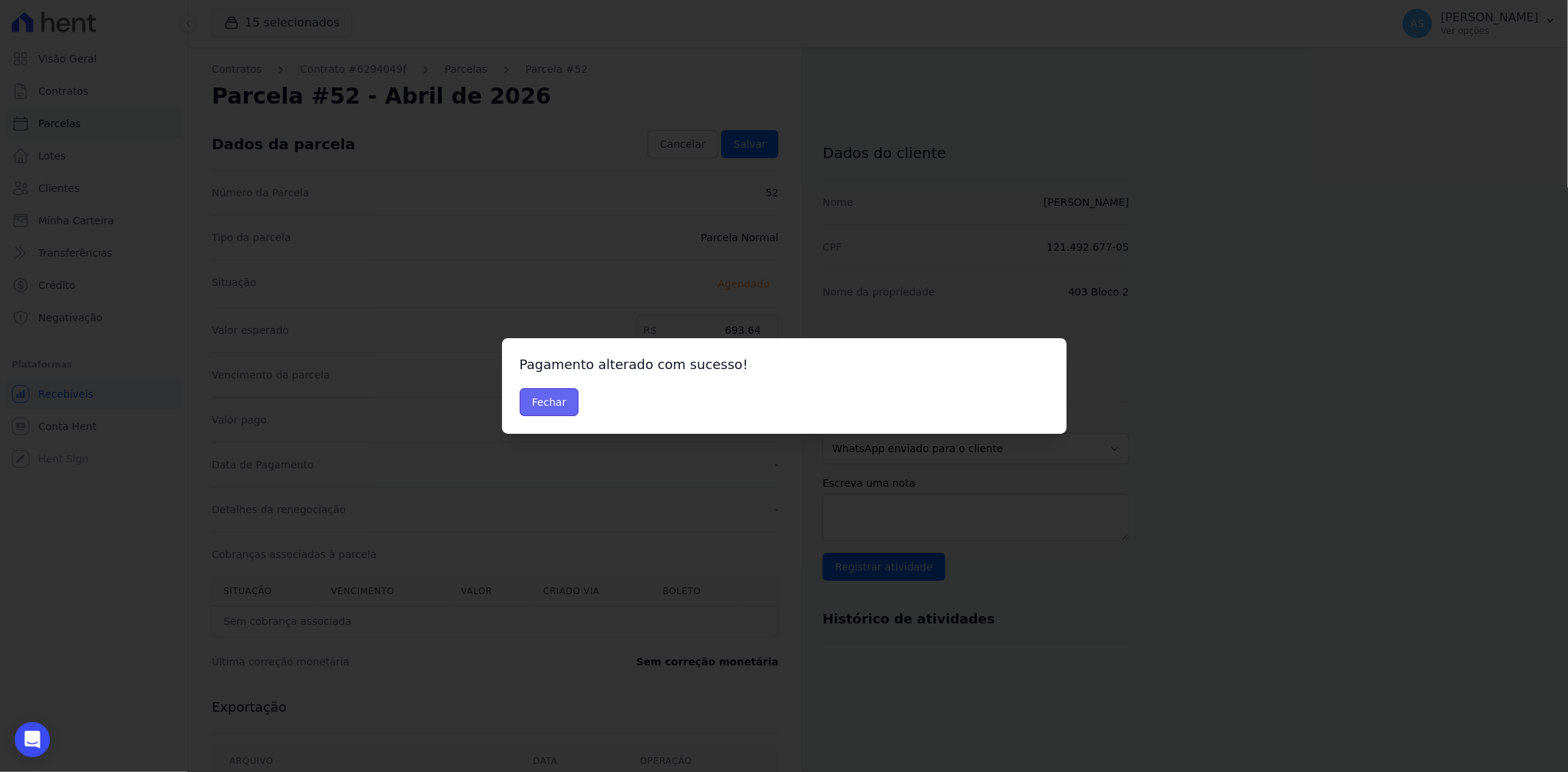
click at [527, 402] on button "Fechar" at bounding box center [550, 402] width 60 height 28
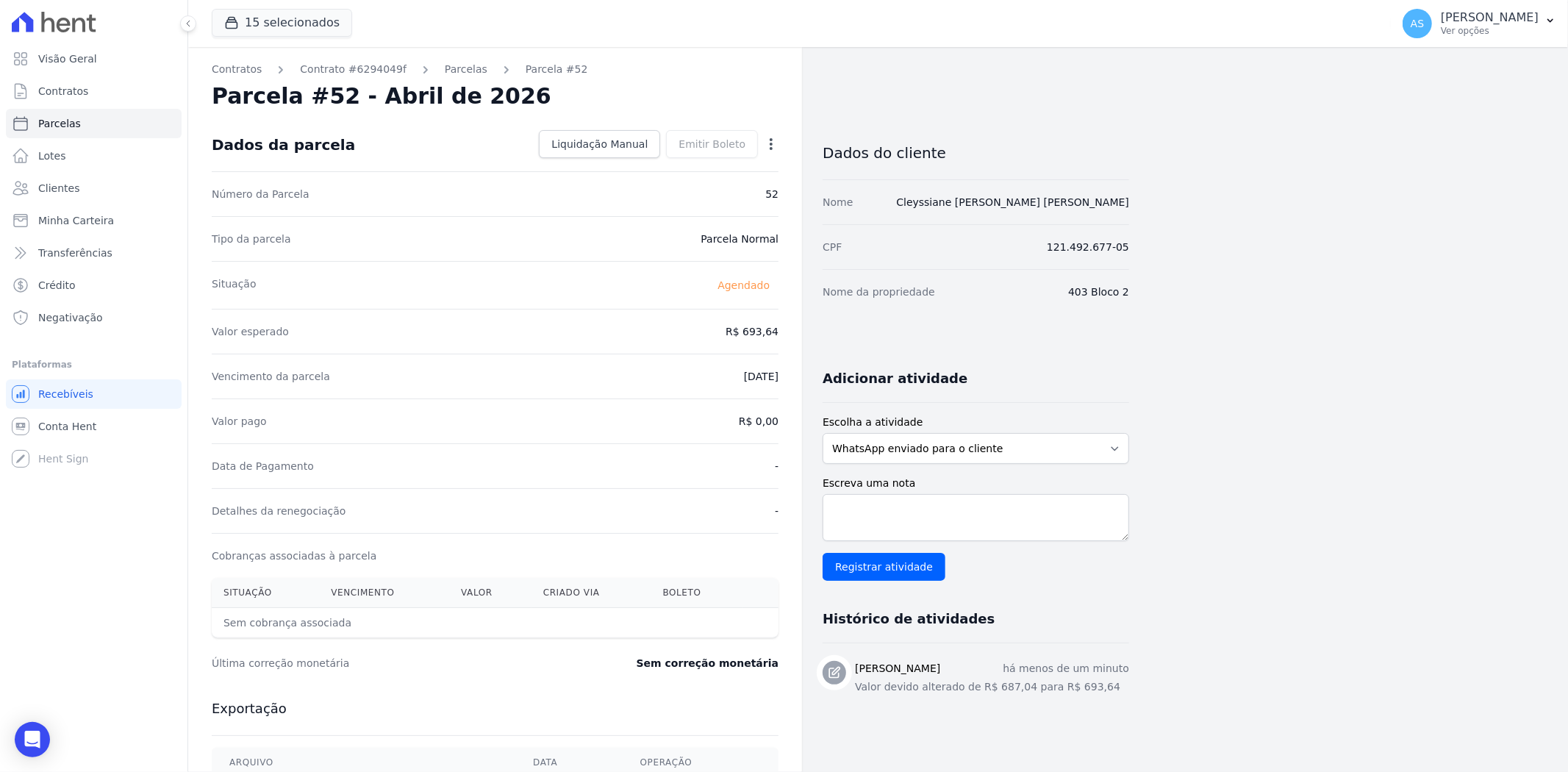
click at [768, 143] on icon "button" at bounding box center [772, 144] width 15 height 15
click at [674, 189] on link "Antecipar" at bounding box center [708, 190] width 130 height 27
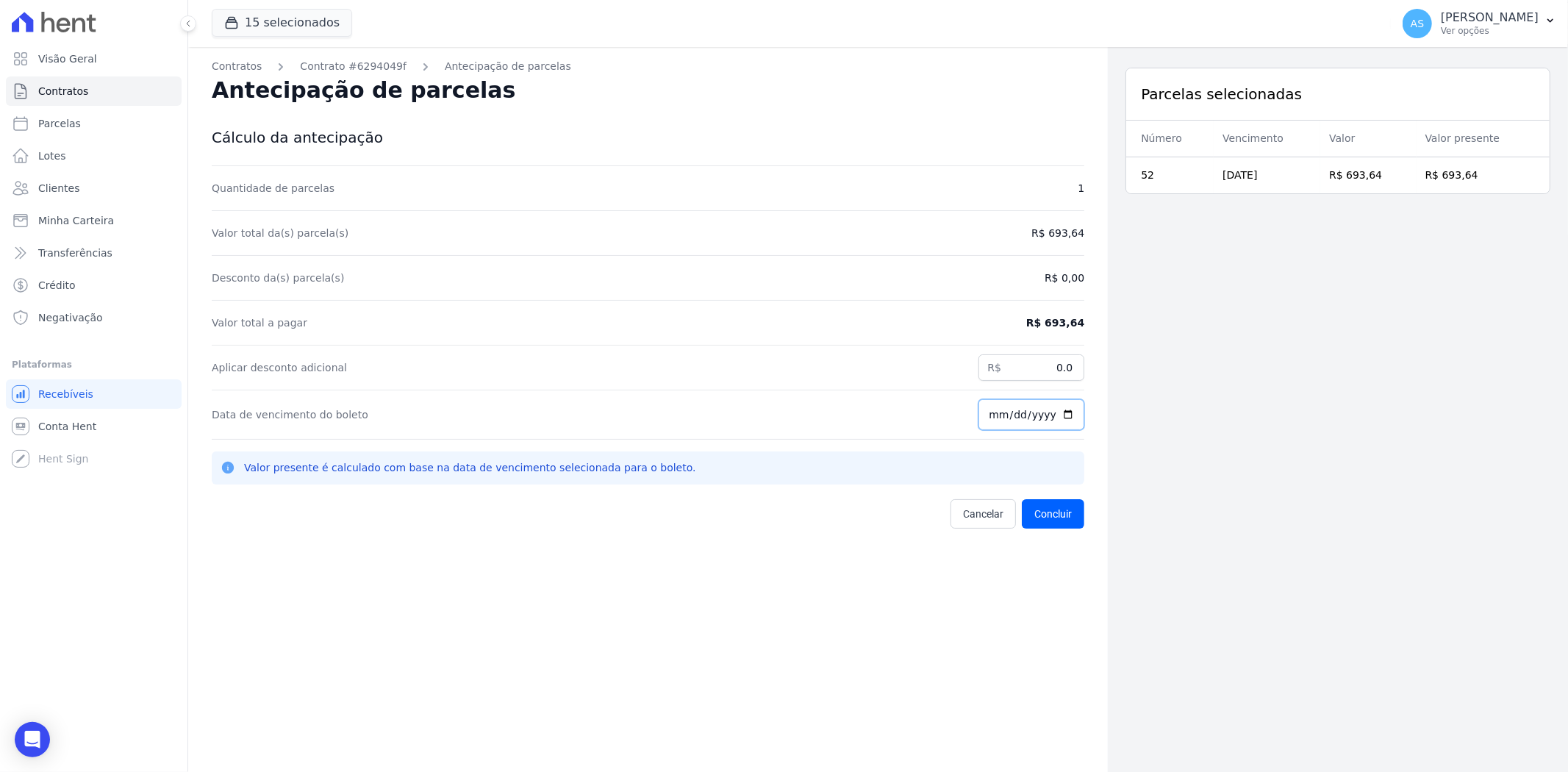
click at [1061, 415] on input "[DATE]" at bounding box center [1031, 414] width 105 height 31
type input "2025-08-29"
click at [1030, 509] on button "Concluir" at bounding box center [1053, 513] width 62 height 29
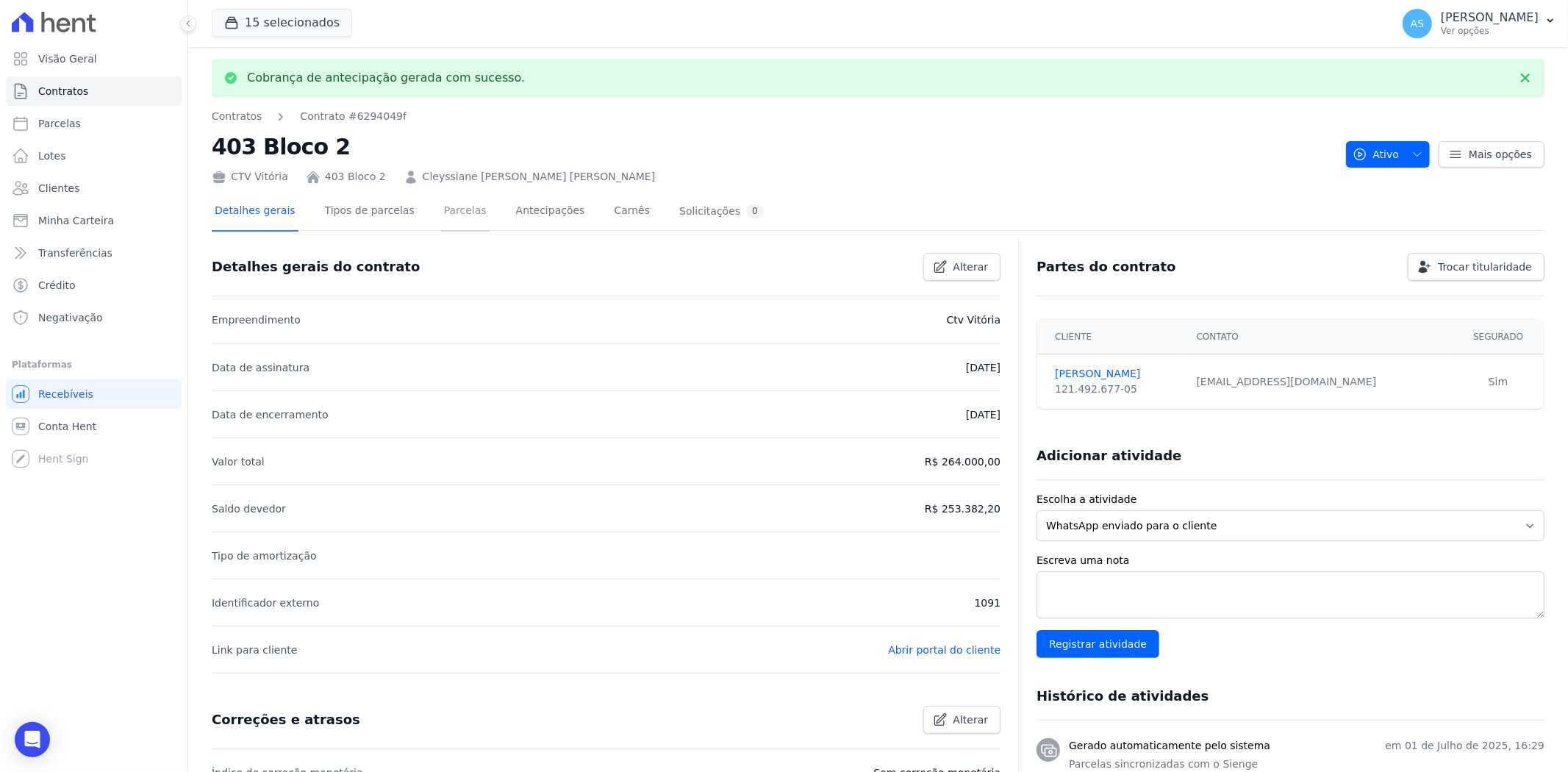
click at [446, 212] on link "Parcelas" at bounding box center [465, 212] width 48 height 39
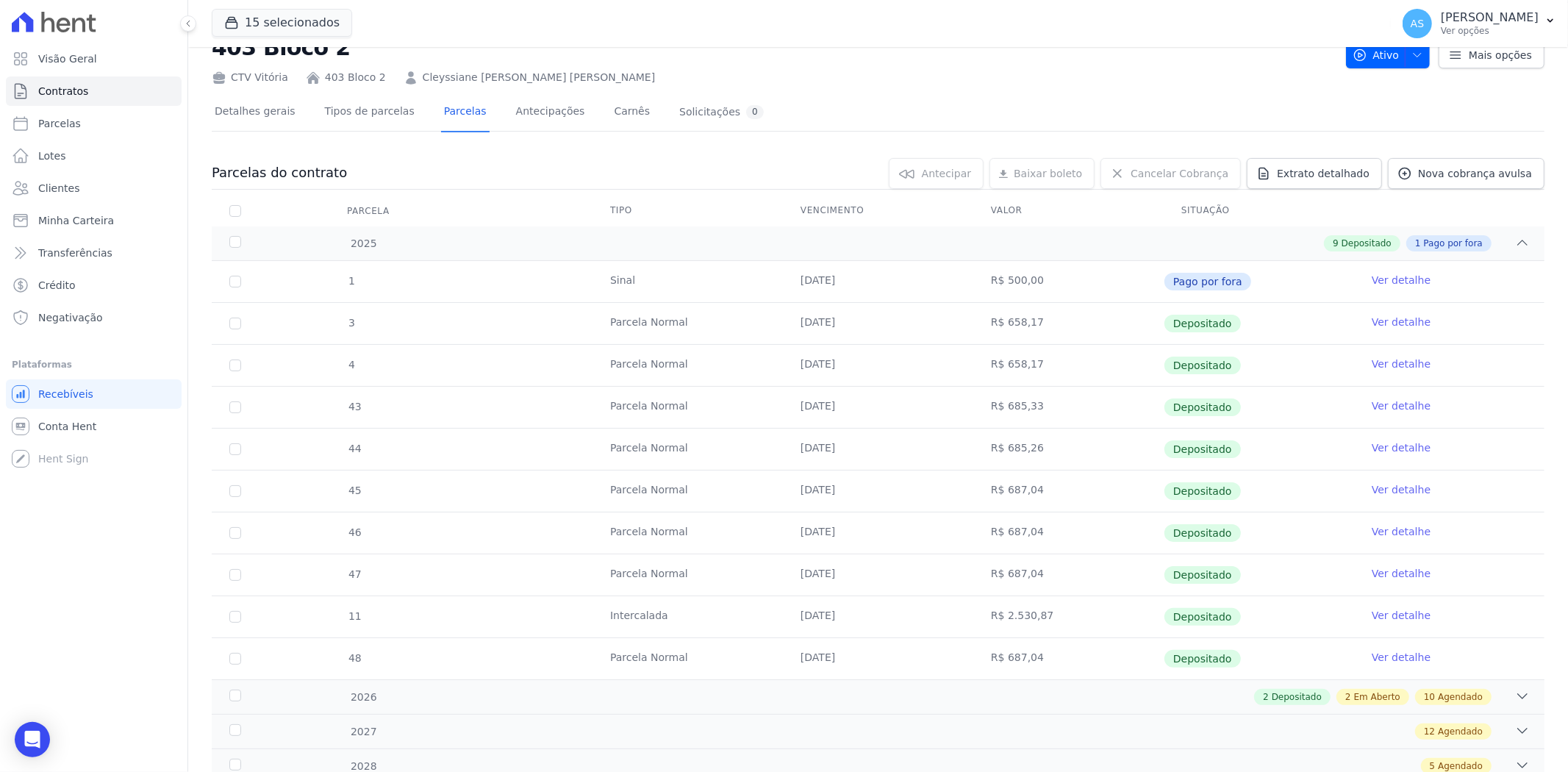
scroll to position [105, 0]
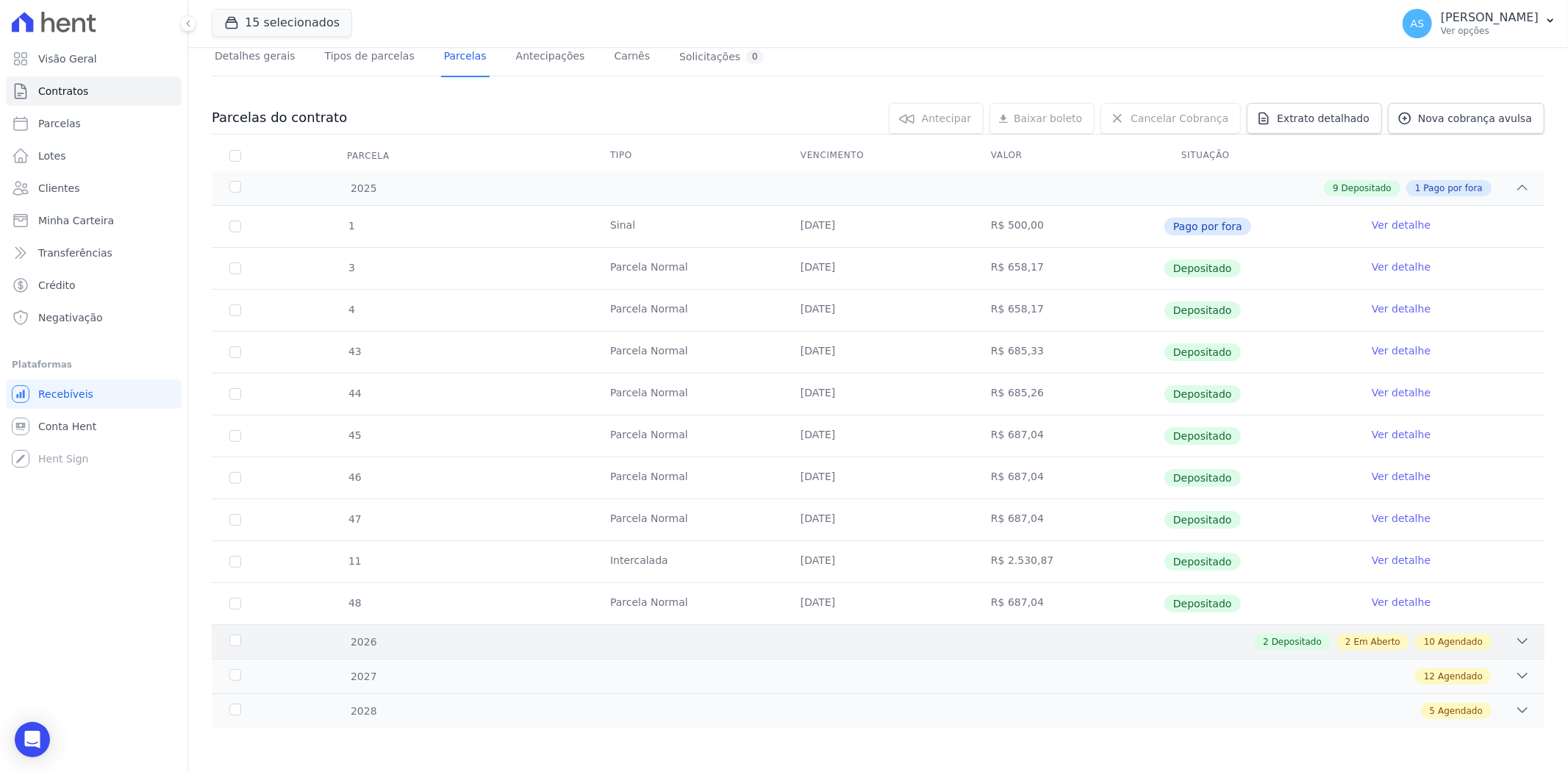
click at [1516, 638] on icon at bounding box center [1523, 641] width 15 height 15
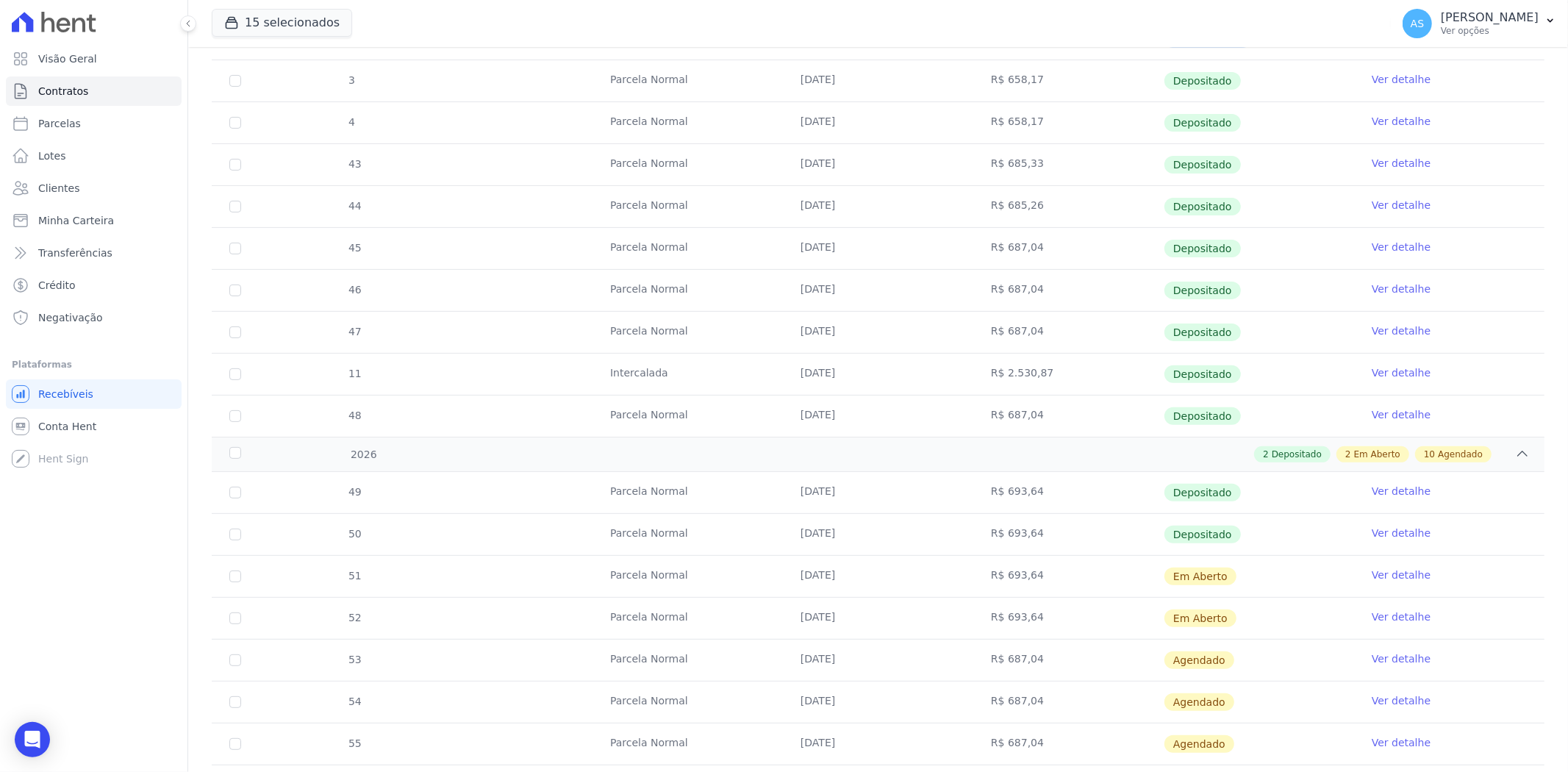
scroll to position [349, 0]
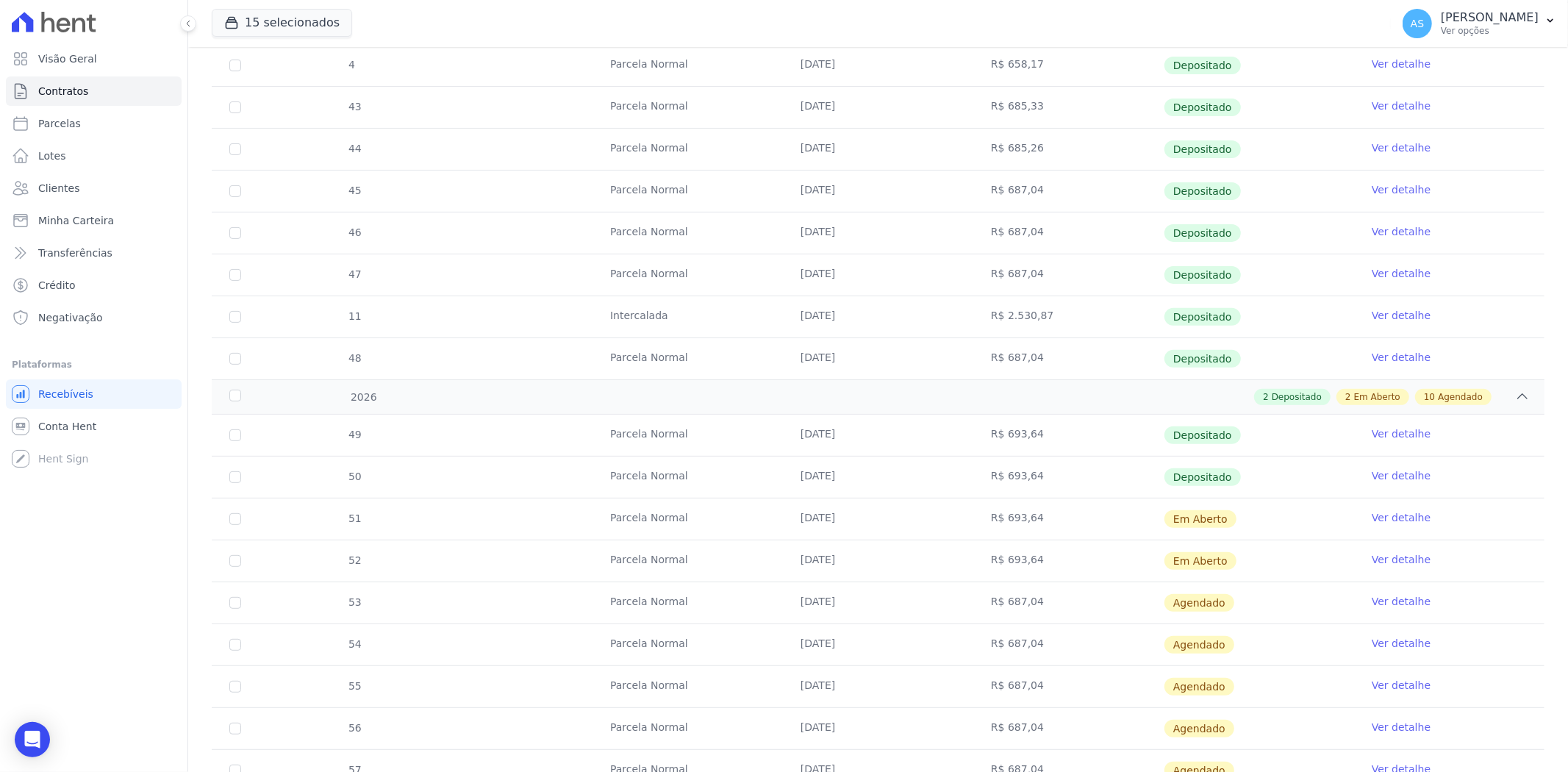
click at [1385, 559] on link "Ver detalhe" at bounding box center [1401, 559] width 59 height 15
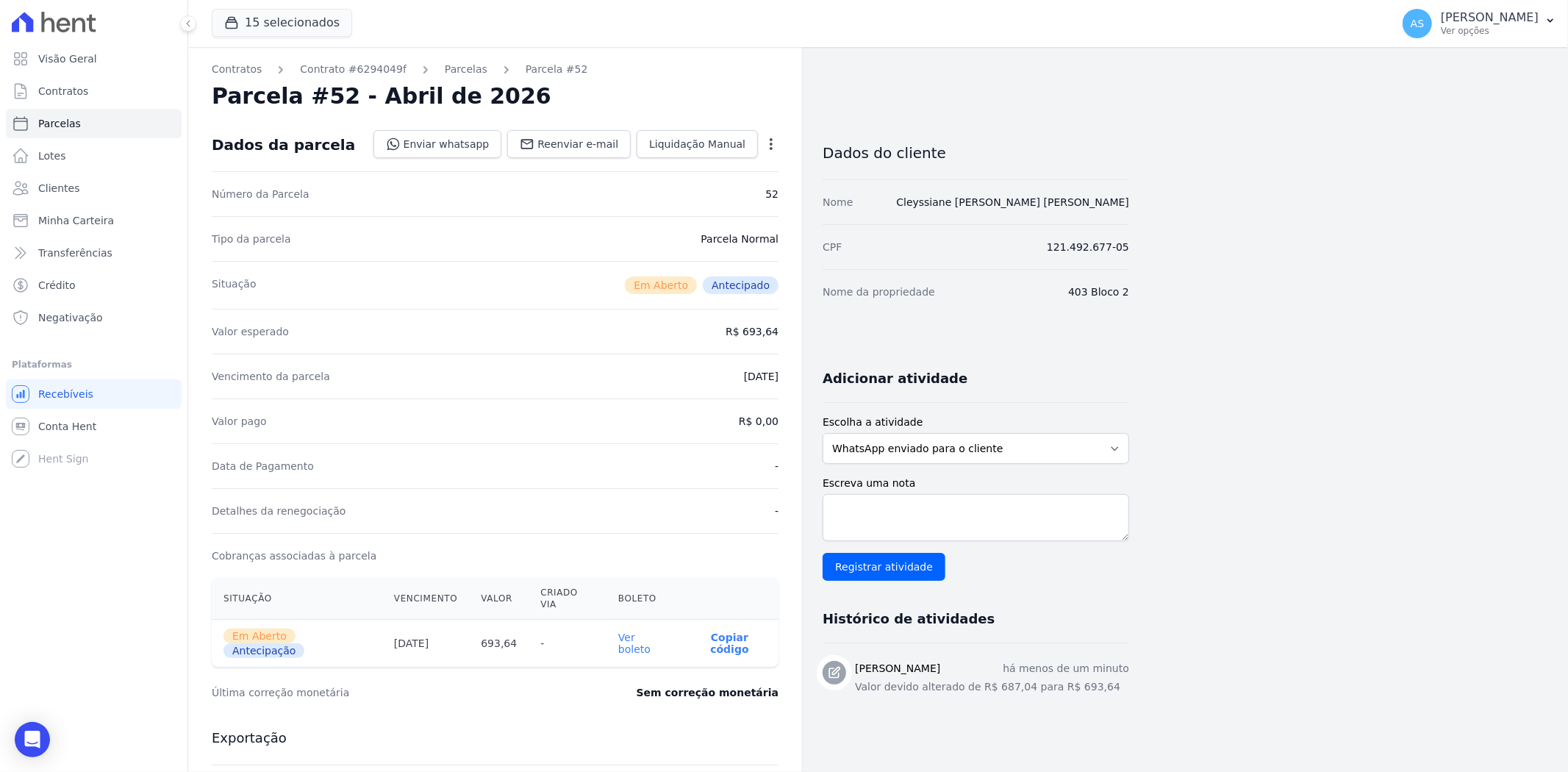
click at [649, 631] on link "Ver boleto" at bounding box center [635, 643] width 32 height 23
